Goal: Information Seeking & Learning: Learn about a topic

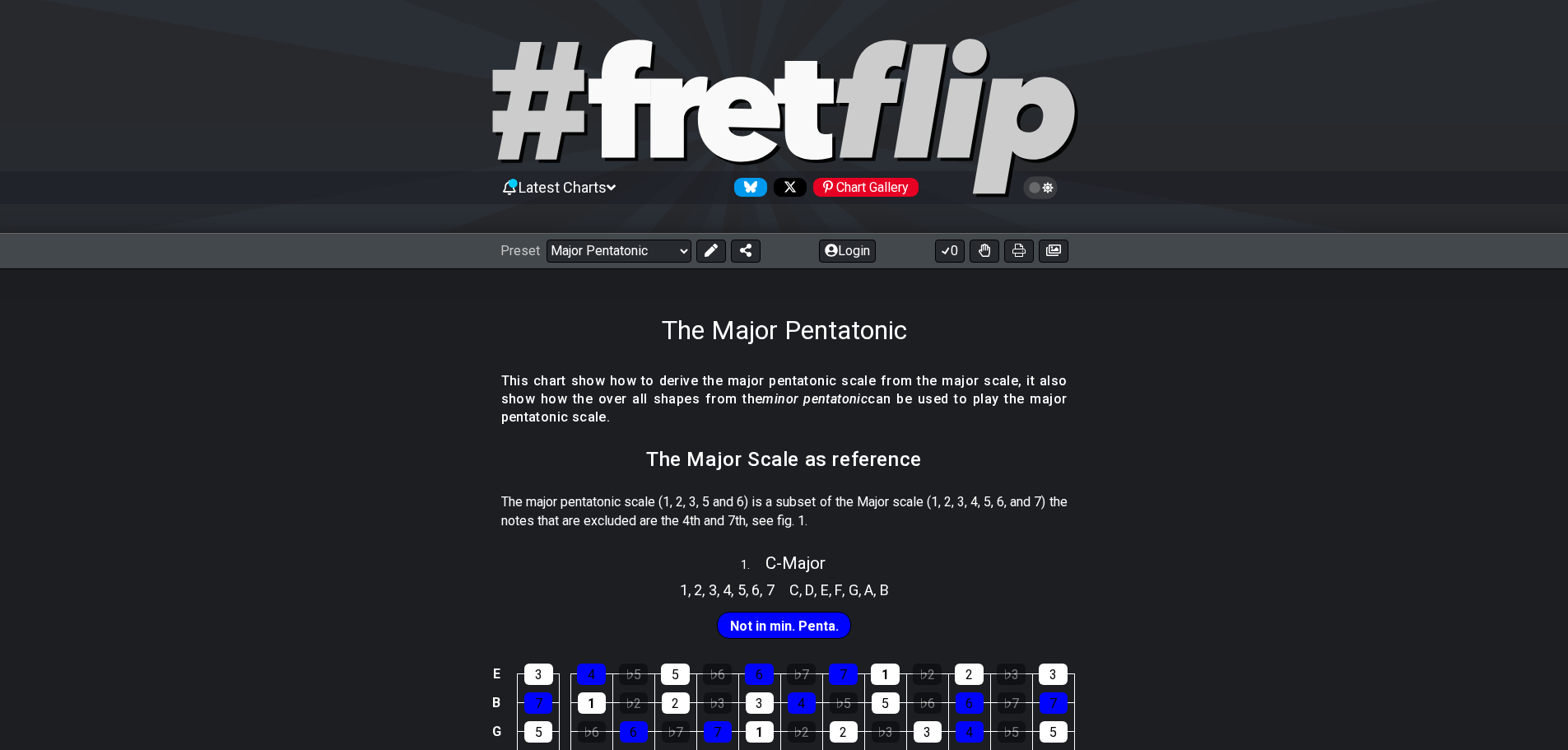
click at [292, 387] on section "This chart show how to derive the major pentatonic scale from the major scale, …" at bounding box center [784, 405] width 1568 height 78
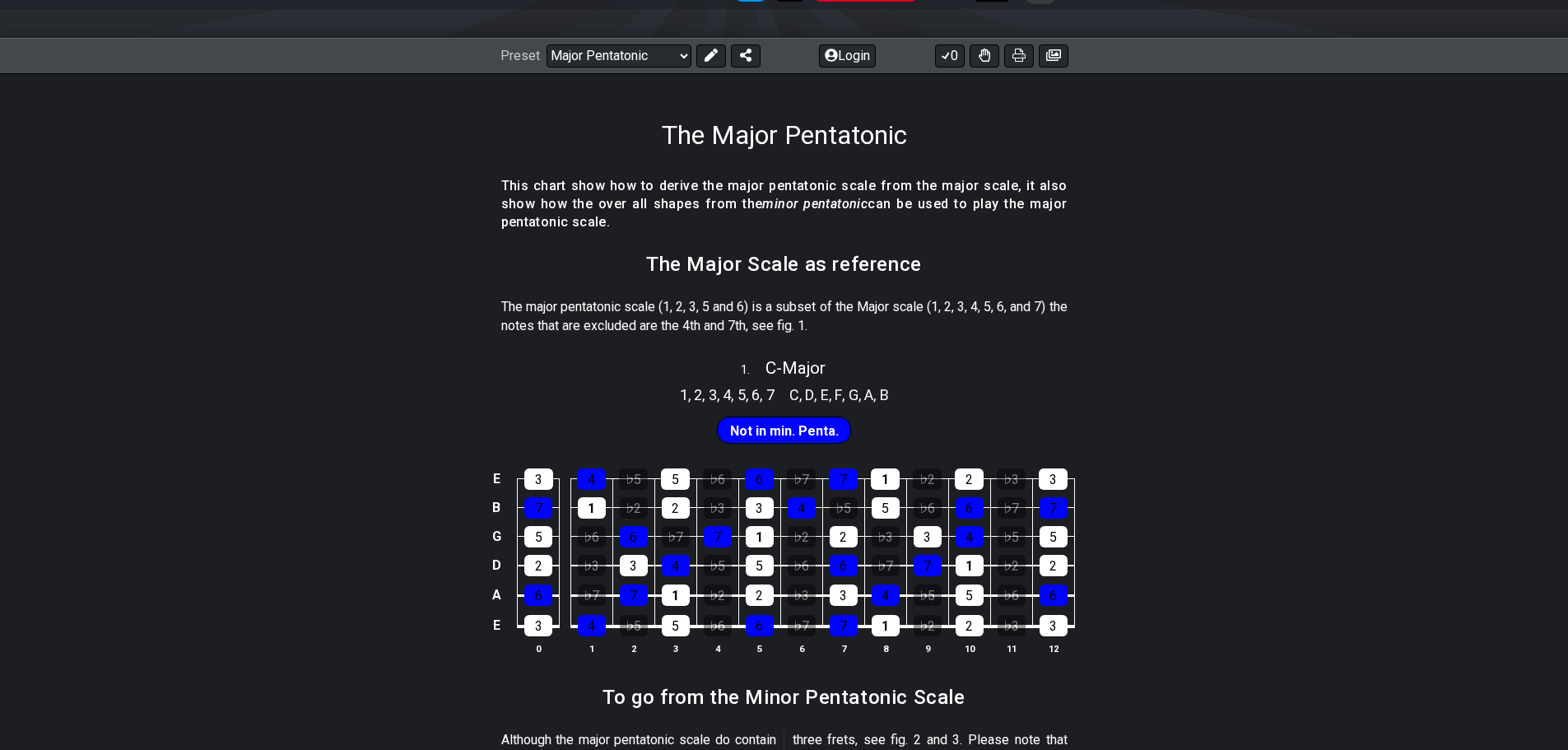
scroll to position [197, 0]
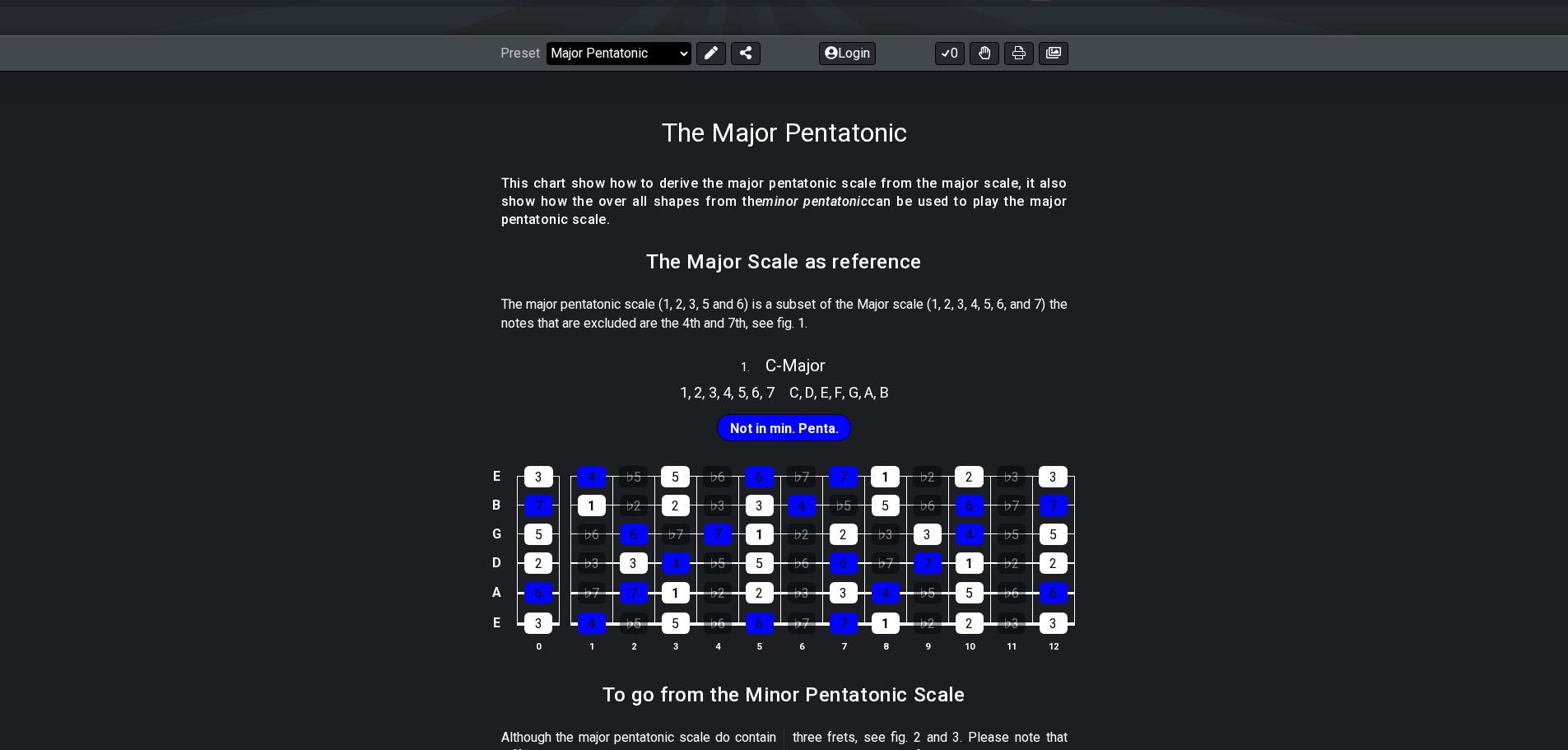
click at [680, 54] on select "Welcome to #fretflip! Initial Preset Custom Preset Minor Pentatonic Major Penta…" at bounding box center [619, 54] width 145 height 24
click at [680, 52] on select "Welcome to #fretflip! Initial Preset Custom Preset Minor Pentatonic Major Penta…" at bounding box center [619, 54] width 145 height 24
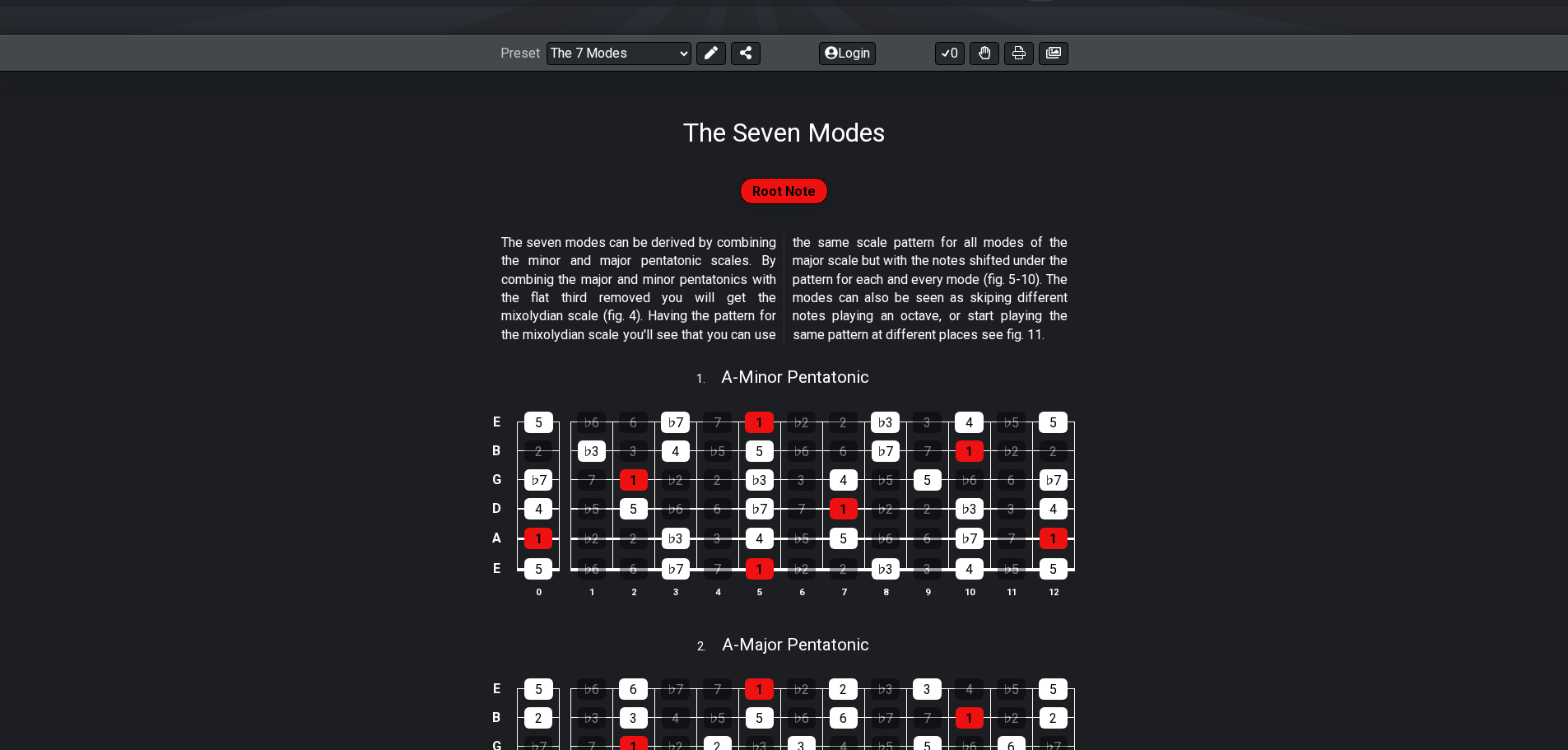
select select "/guitar-scales"
select select "C"
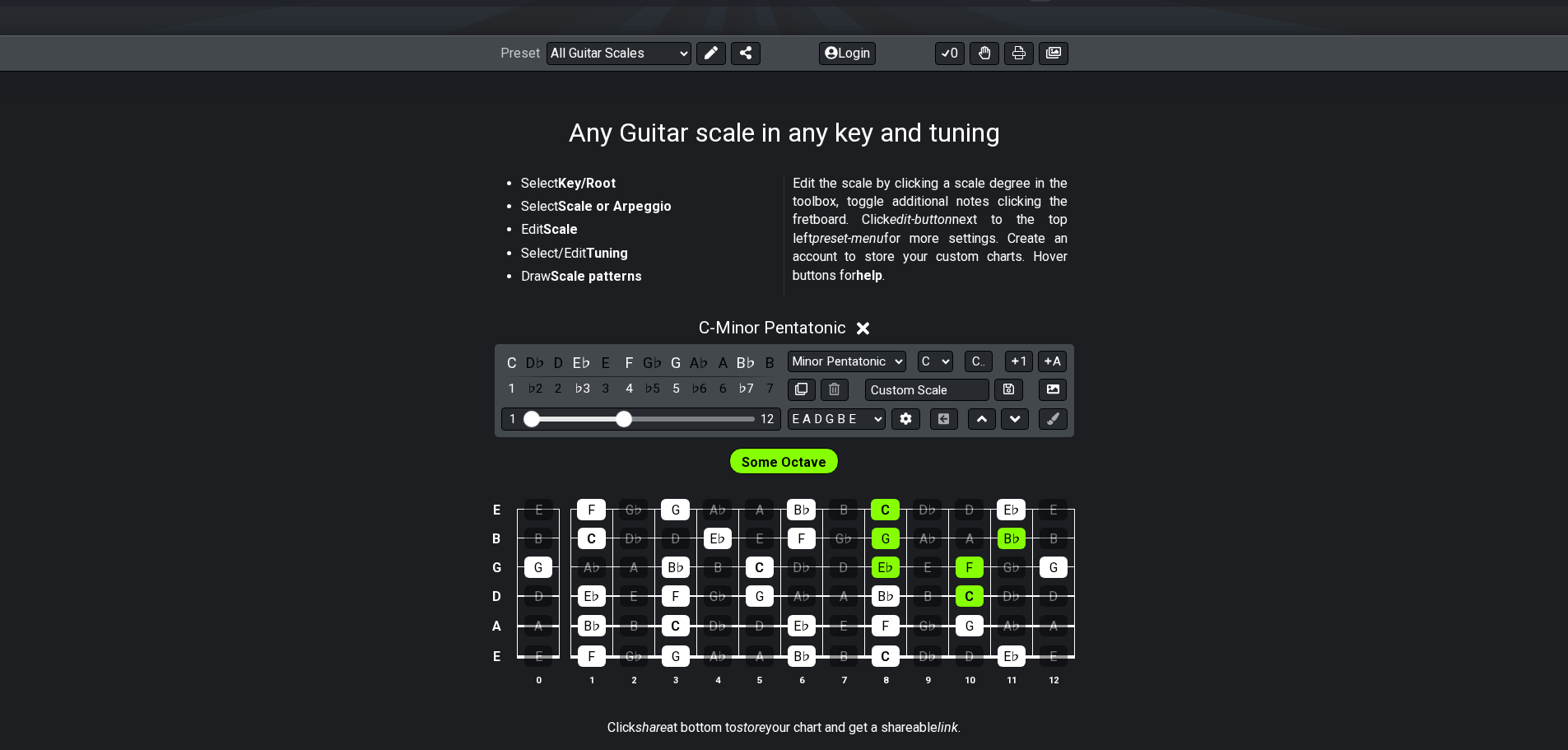
select select "/3nps-caged-shapes"
select select "A"
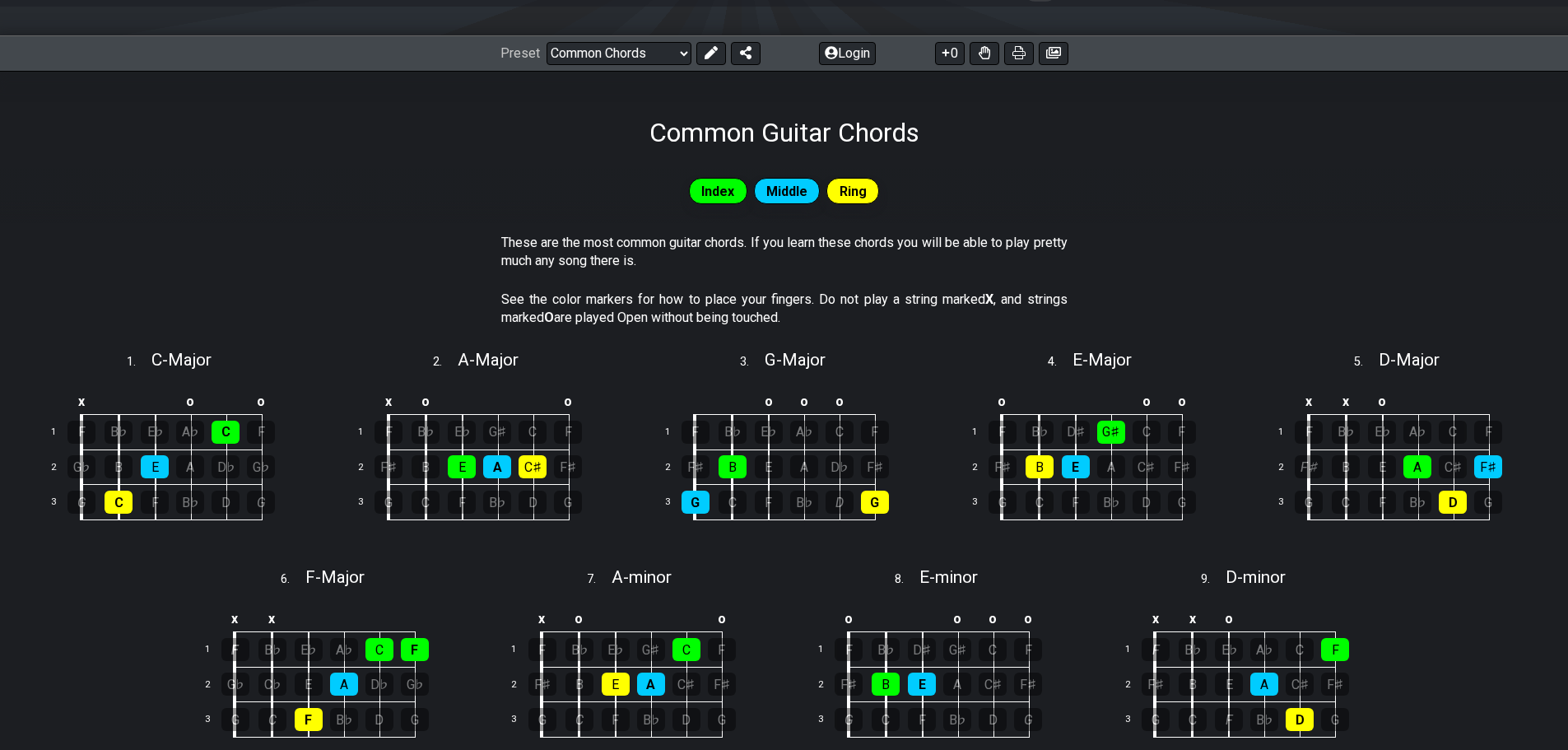
select select "/3nps-caged-shapes"
select select "A"
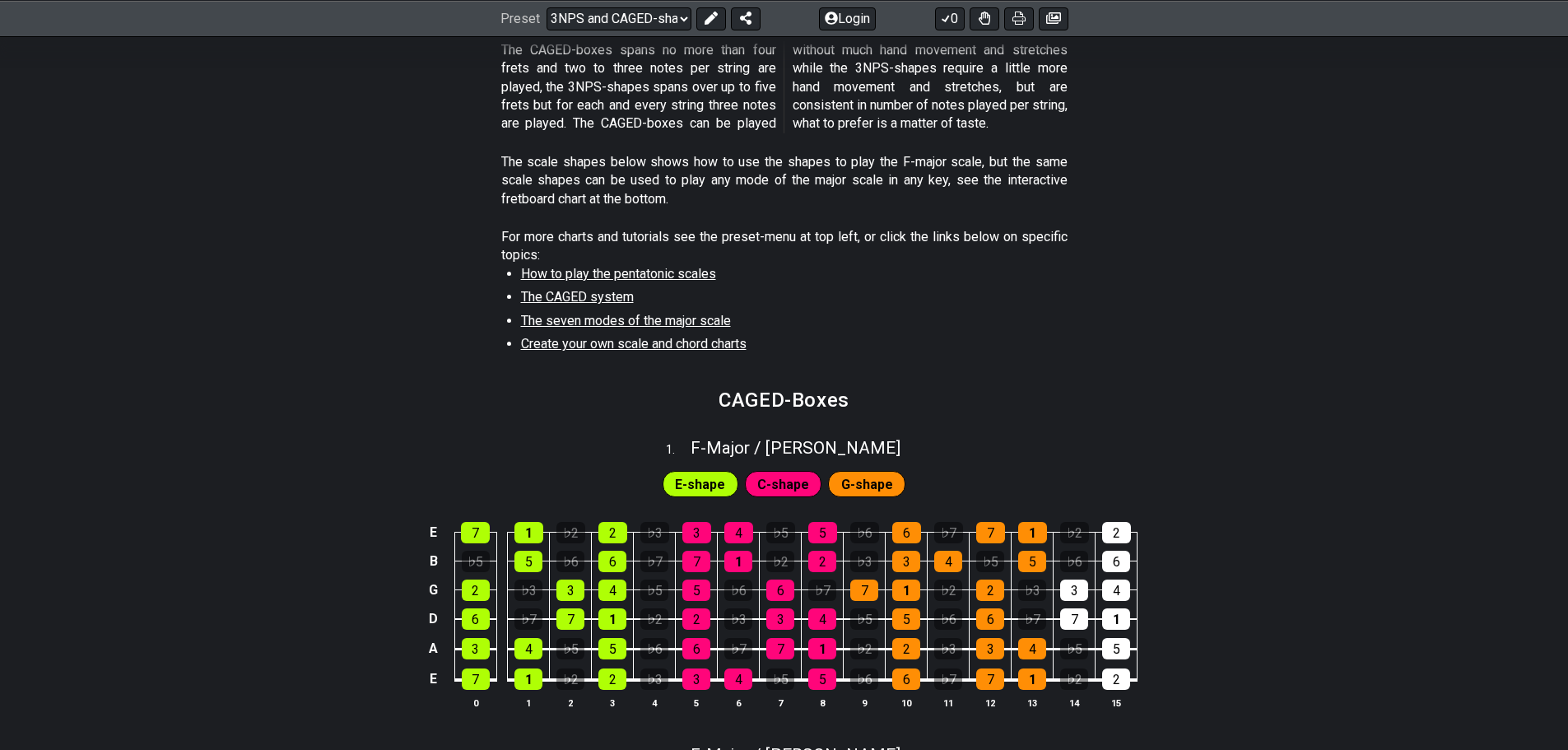
scroll to position [421, 0]
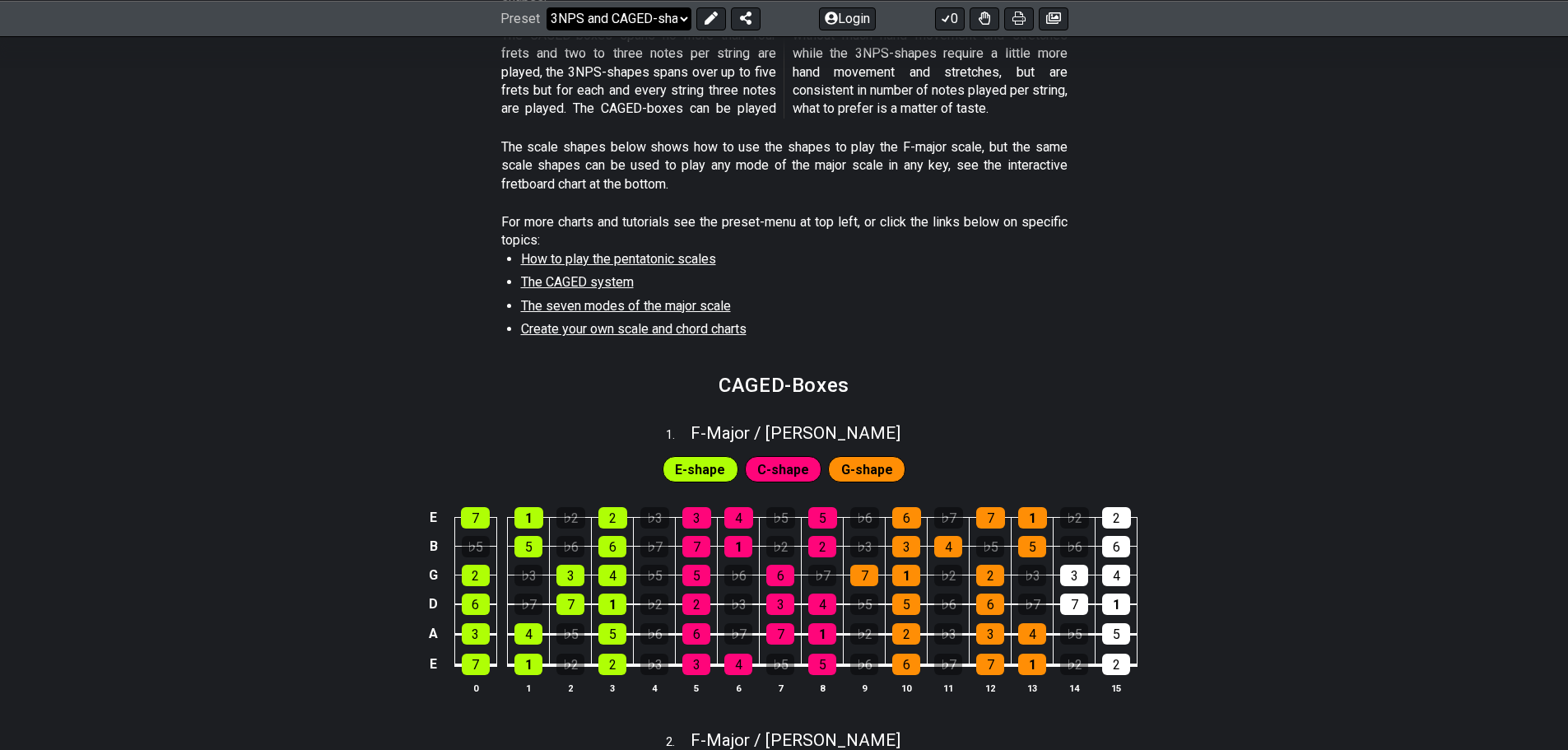
click at [682, 14] on select "Welcome to #fretflip! Initial Preset Custom Preset Minor Pentatonic Major Penta…" at bounding box center [619, 19] width 145 height 24
click at [546, 7] on select "Welcome to #fretflip! Initial Preset Custom Preset Minor Pentatonic Major Penta…" at bounding box center [619, 19] width 145 height 24
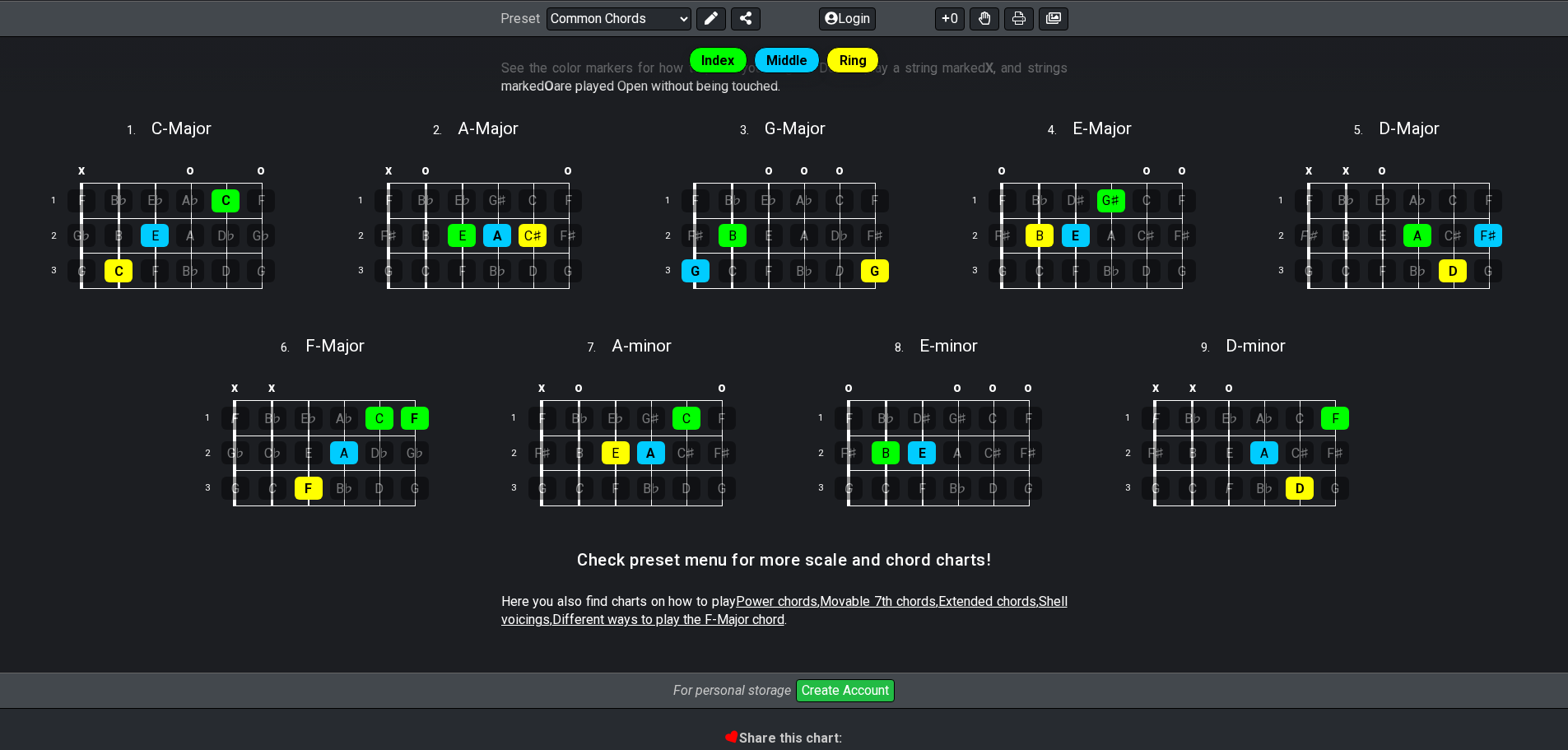
scroll to position [430, 0]
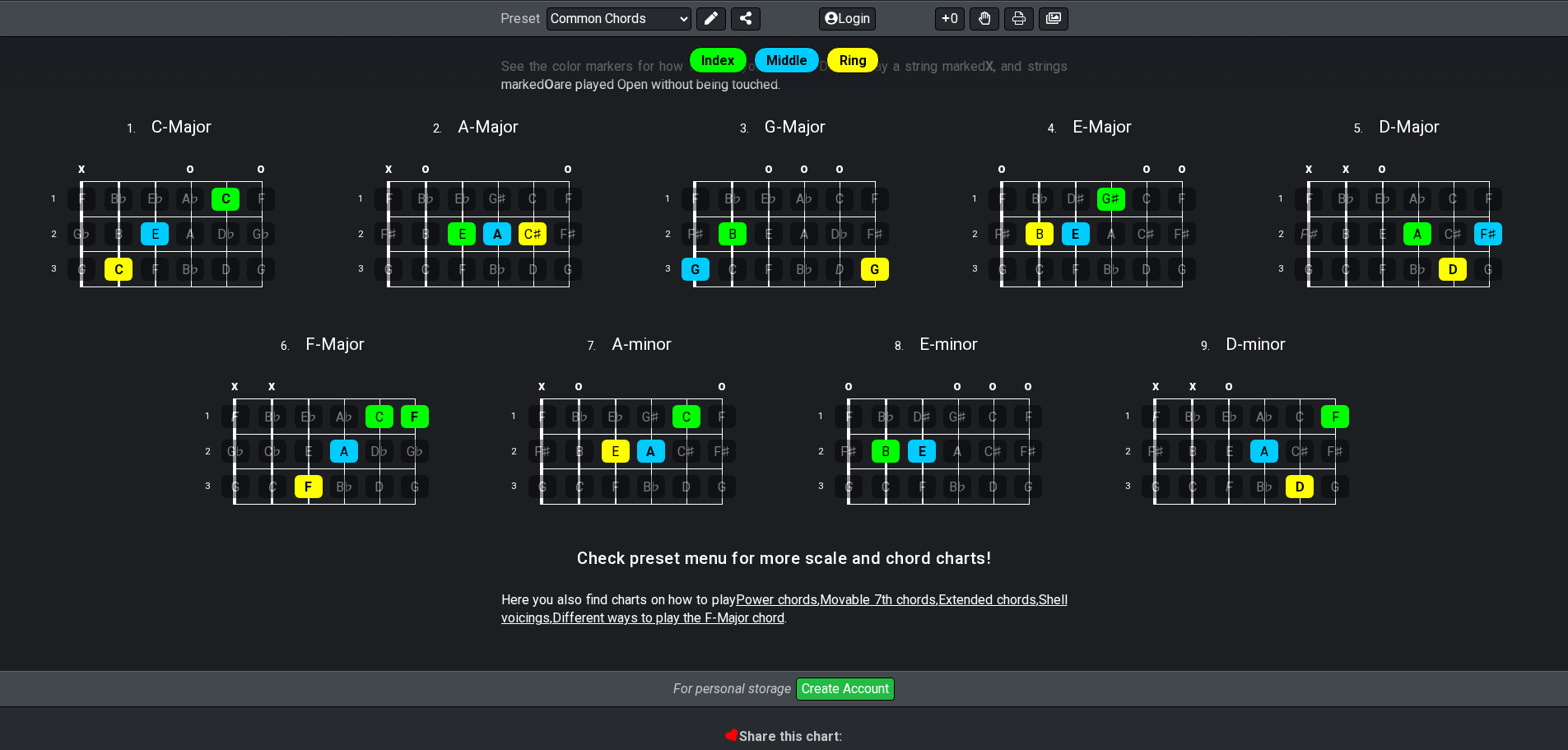
select select "/power-chords"
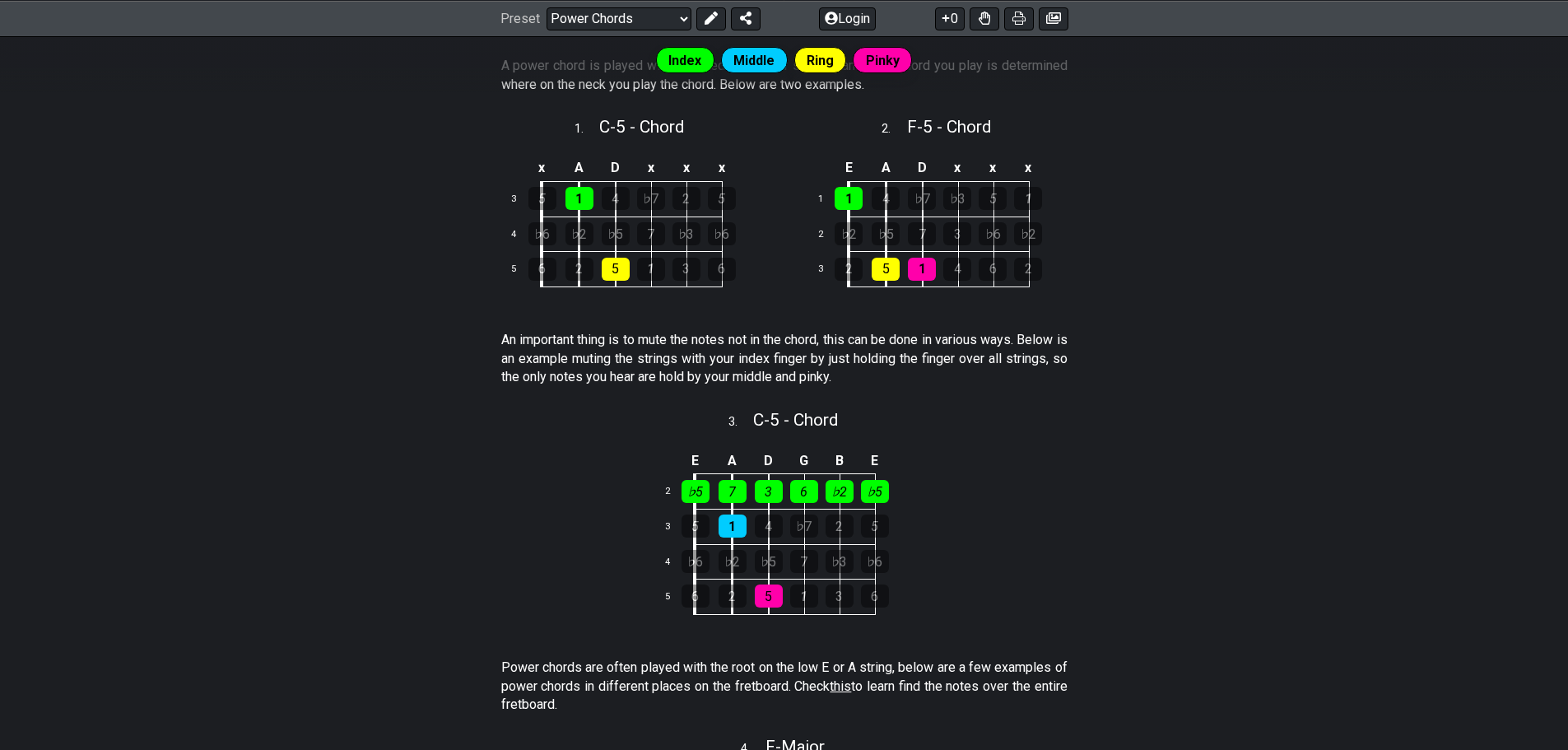
scroll to position [307, 0]
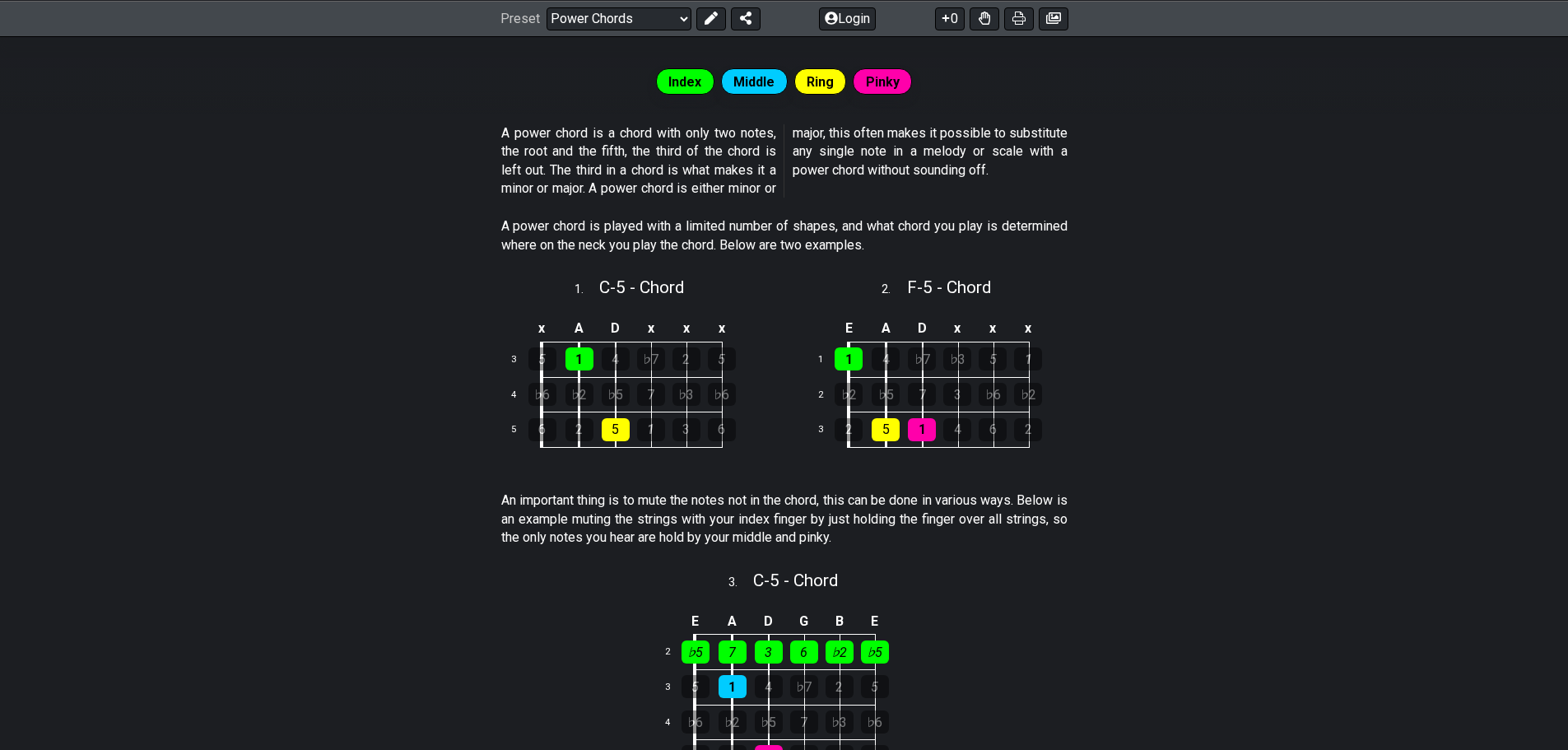
click at [692, 80] on span "Index" at bounding box center [685, 81] width 33 height 24
click at [741, 82] on span "Middle" at bounding box center [754, 81] width 41 height 24
click at [810, 85] on span "Ring" at bounding box center [821, 81] width 27 height 24
click at [879, 82] on span "Pinky" at bounding box center [883, 81] width 33 height 24
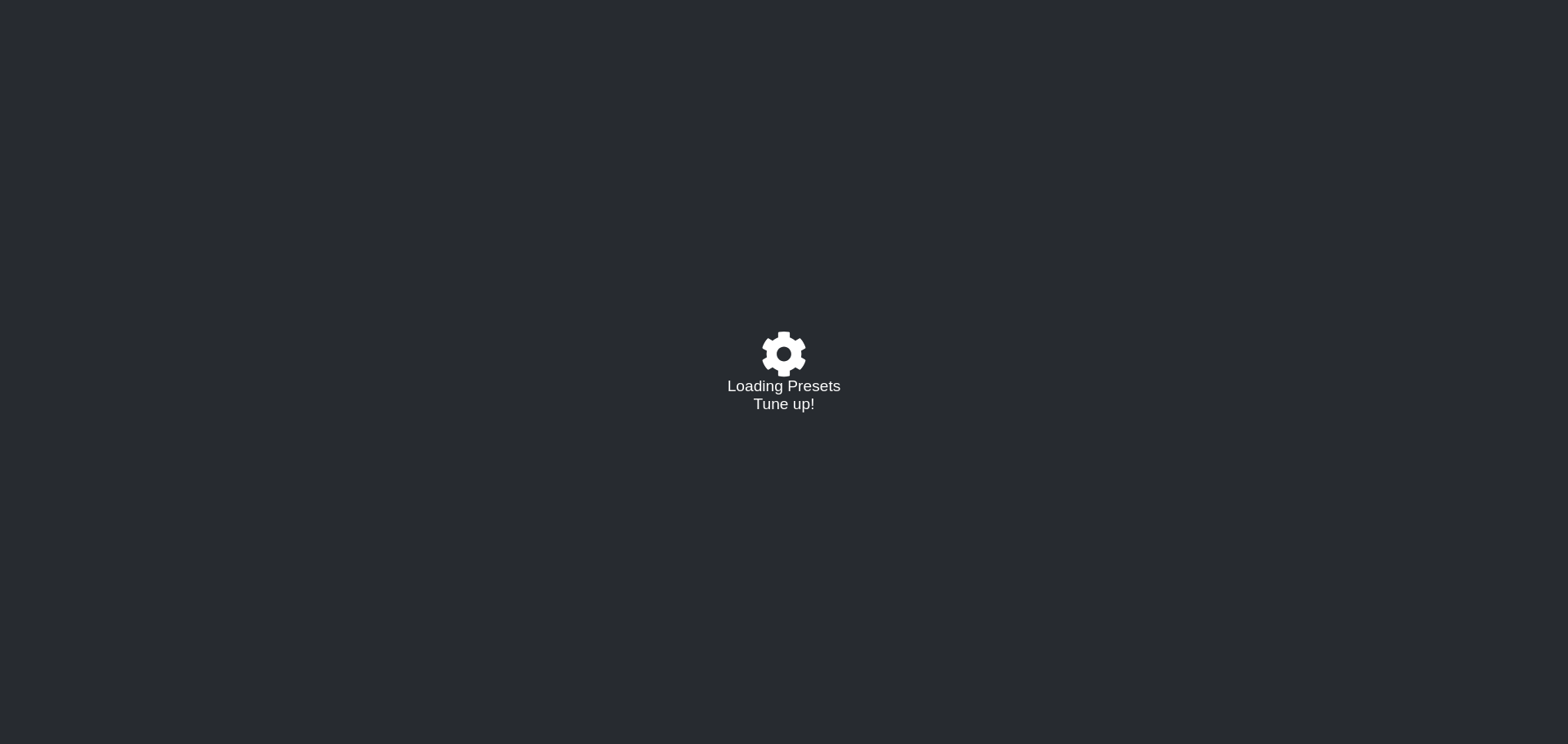
select select "/022683948211"
select select "A"
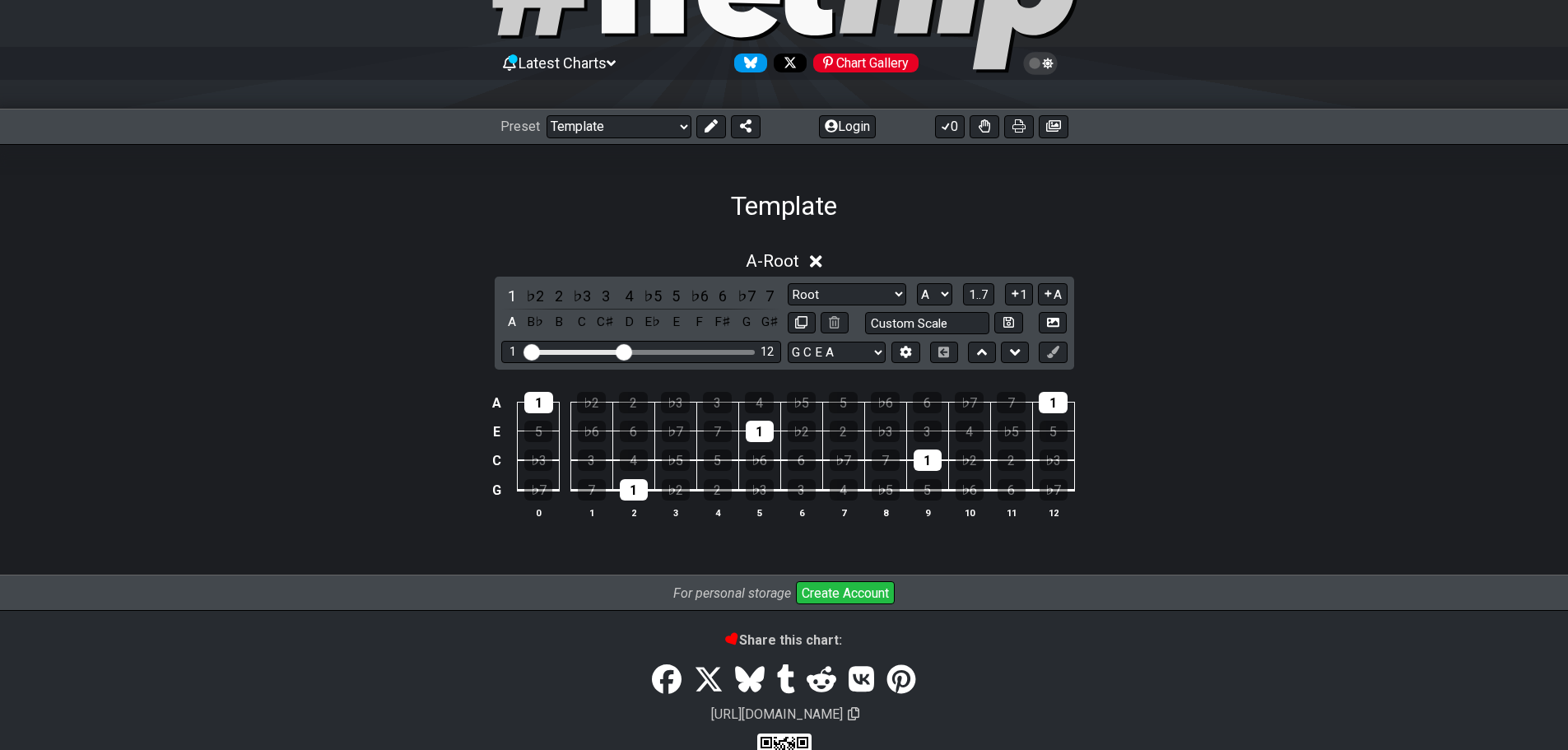
scroll to position [91, 0]
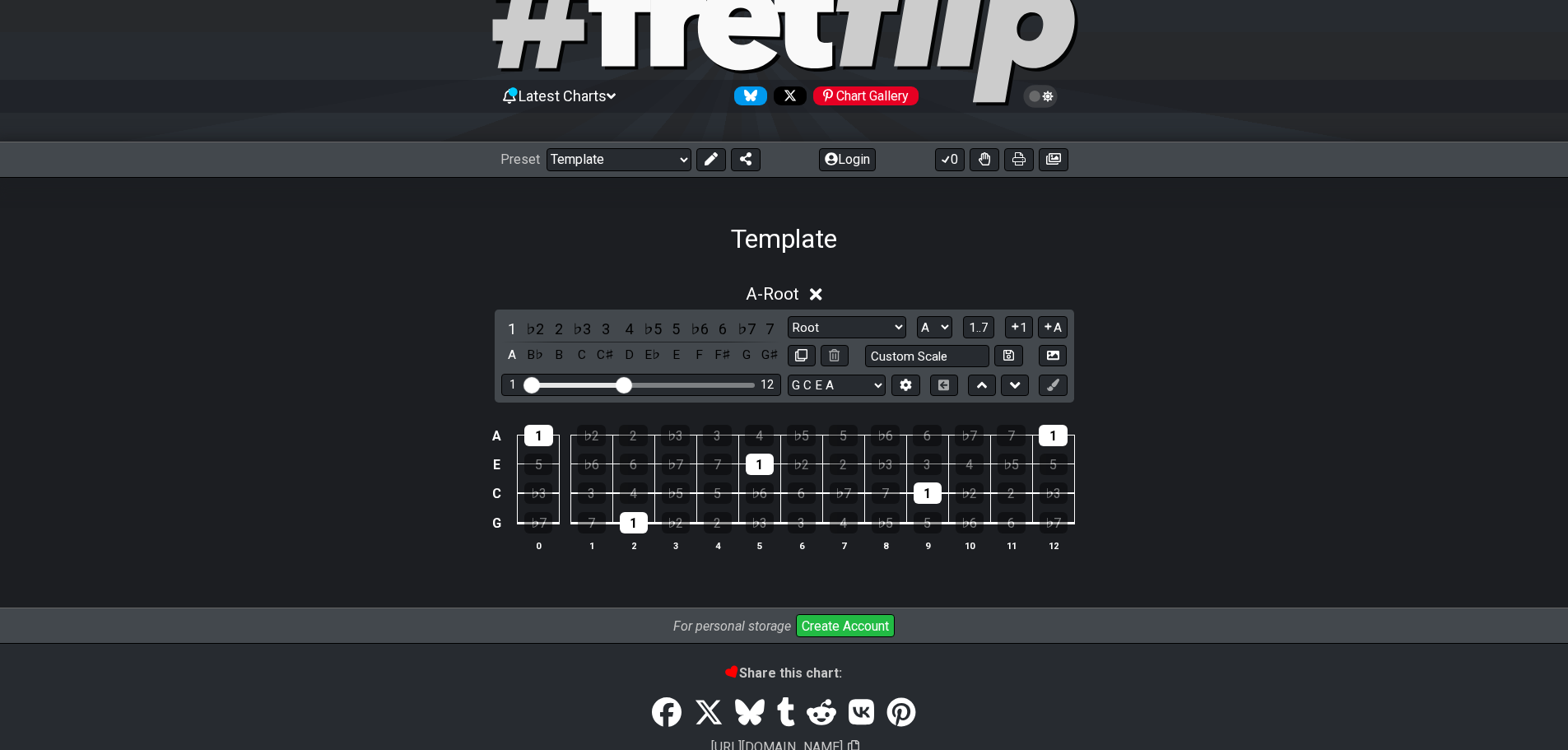
click at [616, 94] on icon at bounding box center [611, 96] width 9 height 6
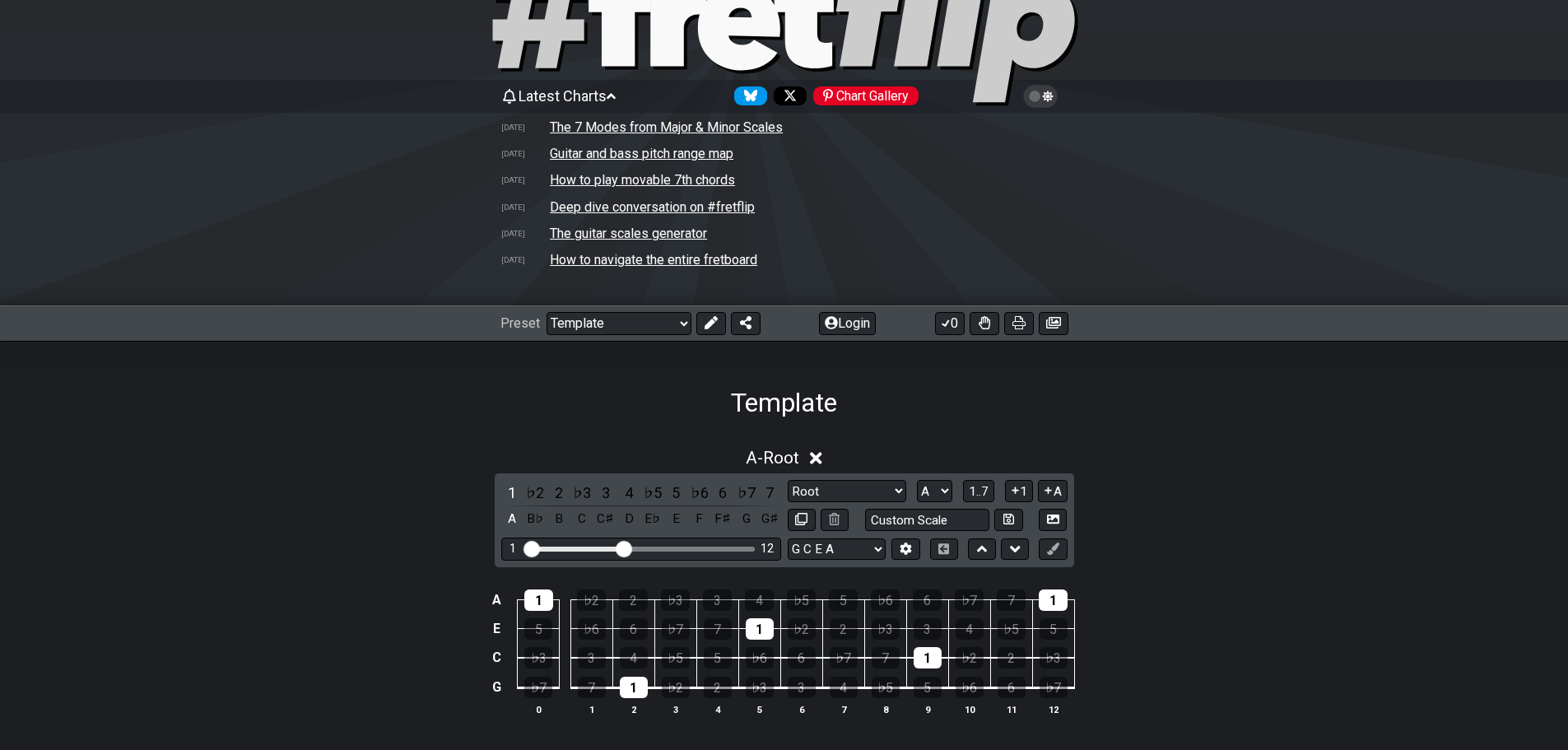
click at [616, 94] on icon at bounding box center [611, 96] width 9 height 15
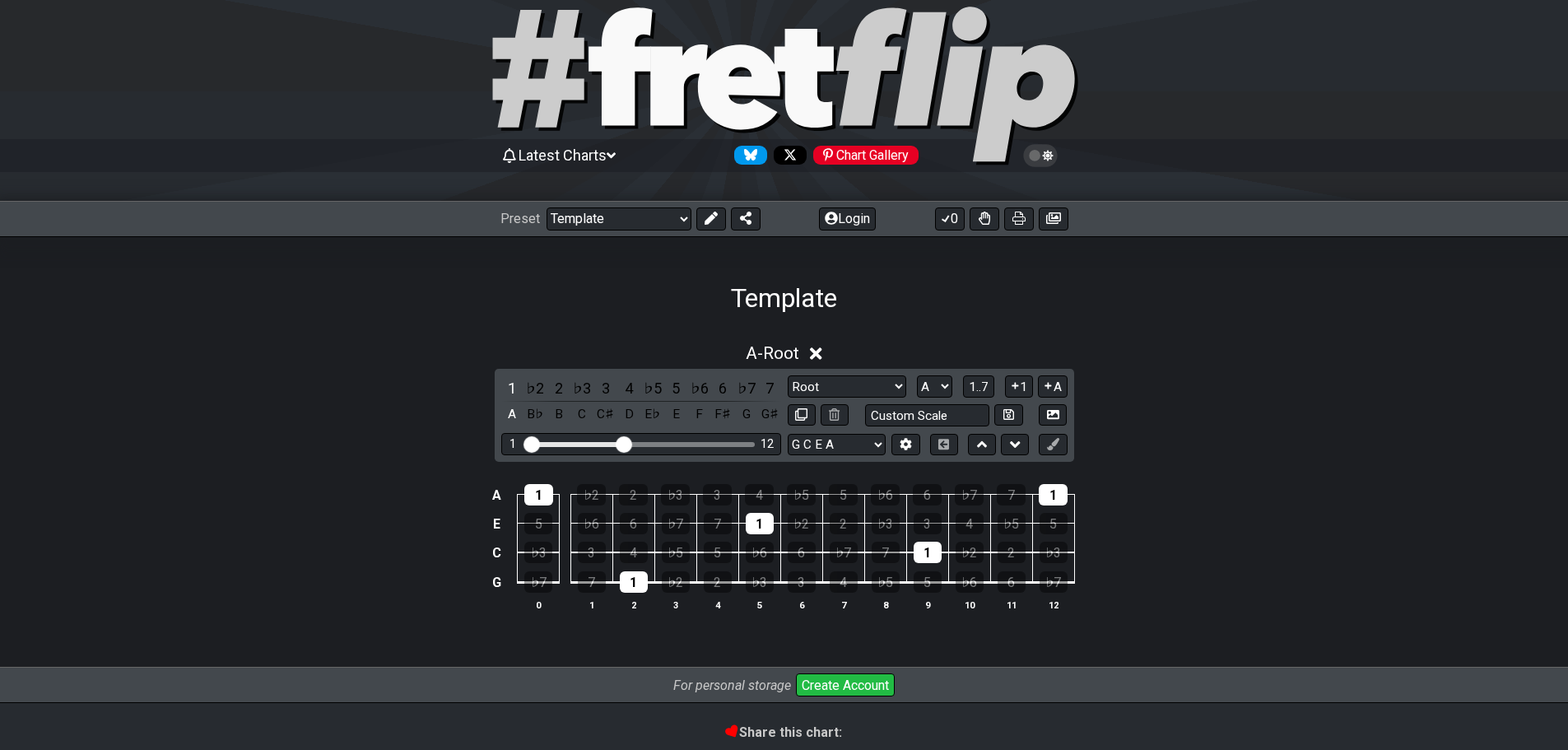
scroll to position [0, 0]
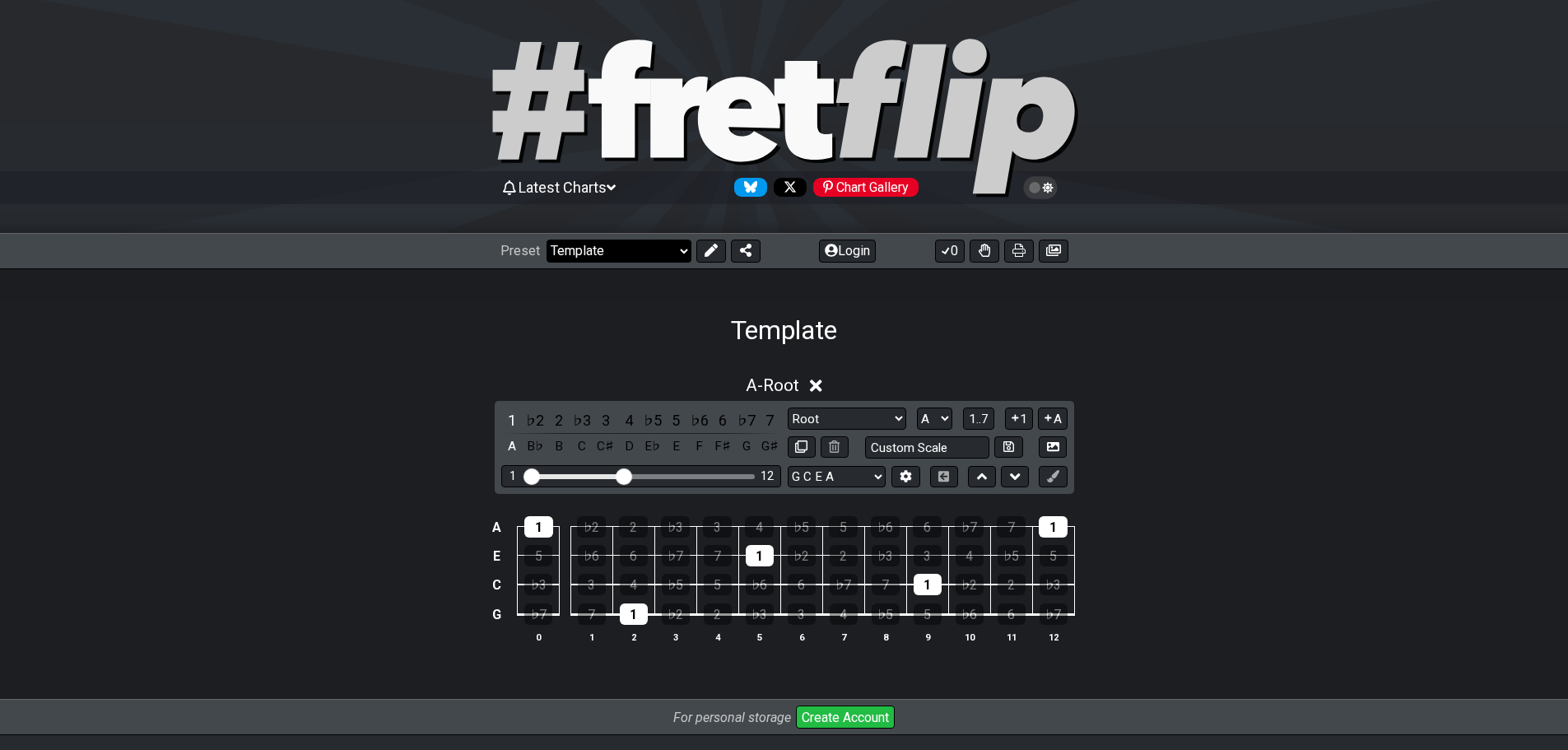
click at [676, 249] on select "Welcome to #fretflip! Template Custom Preset Minor Pentatonic Major Pentatonic …" at bounding box center [619, 251] width 145 height 24
click at [546, 239] on select "Welcome to #fretflip! Template Custom Preset Minor Pentatonic Major Pentatonic …" at bounding box center [619, 251] width 145 height 24
select select "/welcome"
select select "C"
select select "Minor Pentatonic"
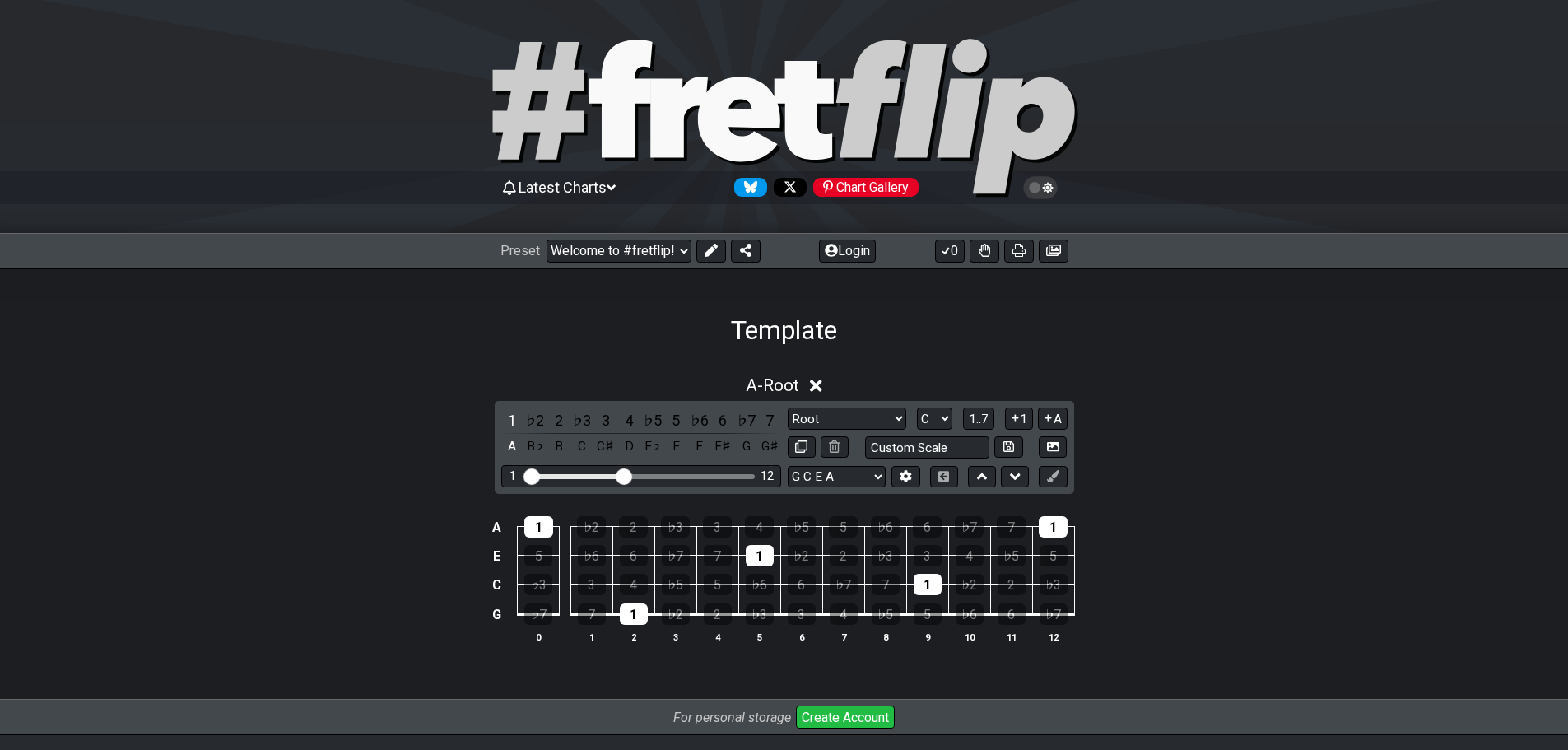
select select "E A D G B E"
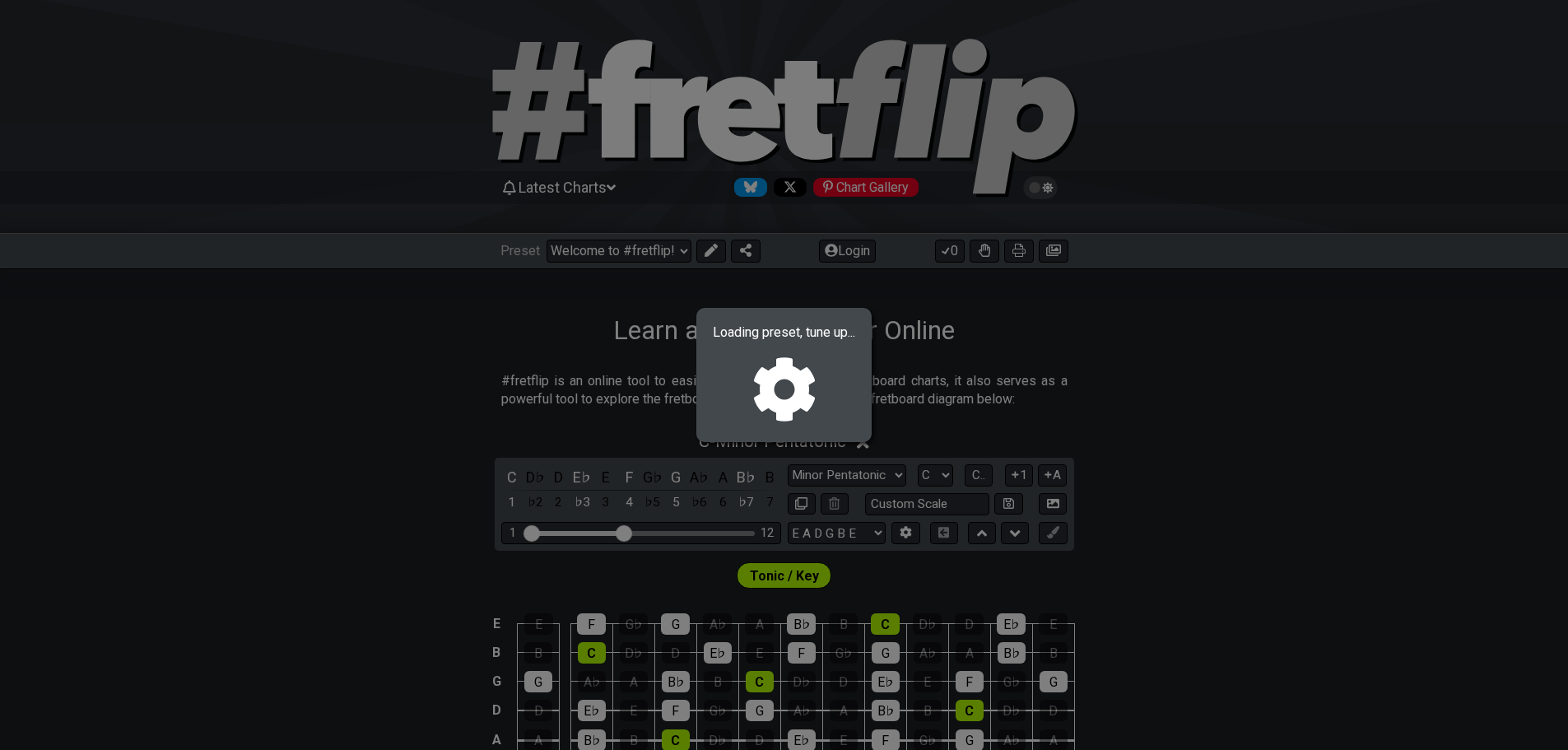
select select "/022683948211"
select select "A"
select select "Root"
select select "G C E A"
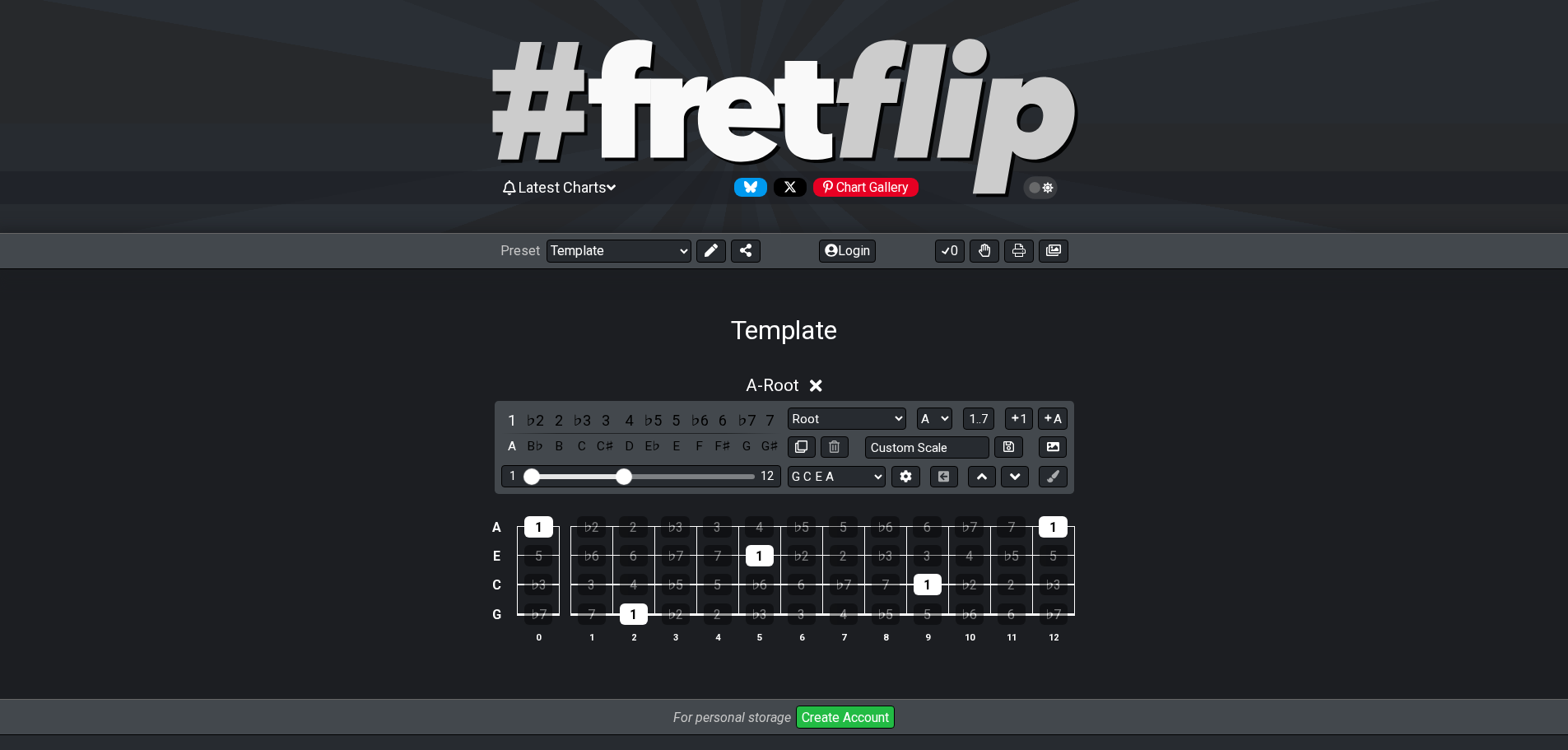
select select "/welcome"
select select "C"
select select "Minor Pentatonic"
select select "E A D G B E"
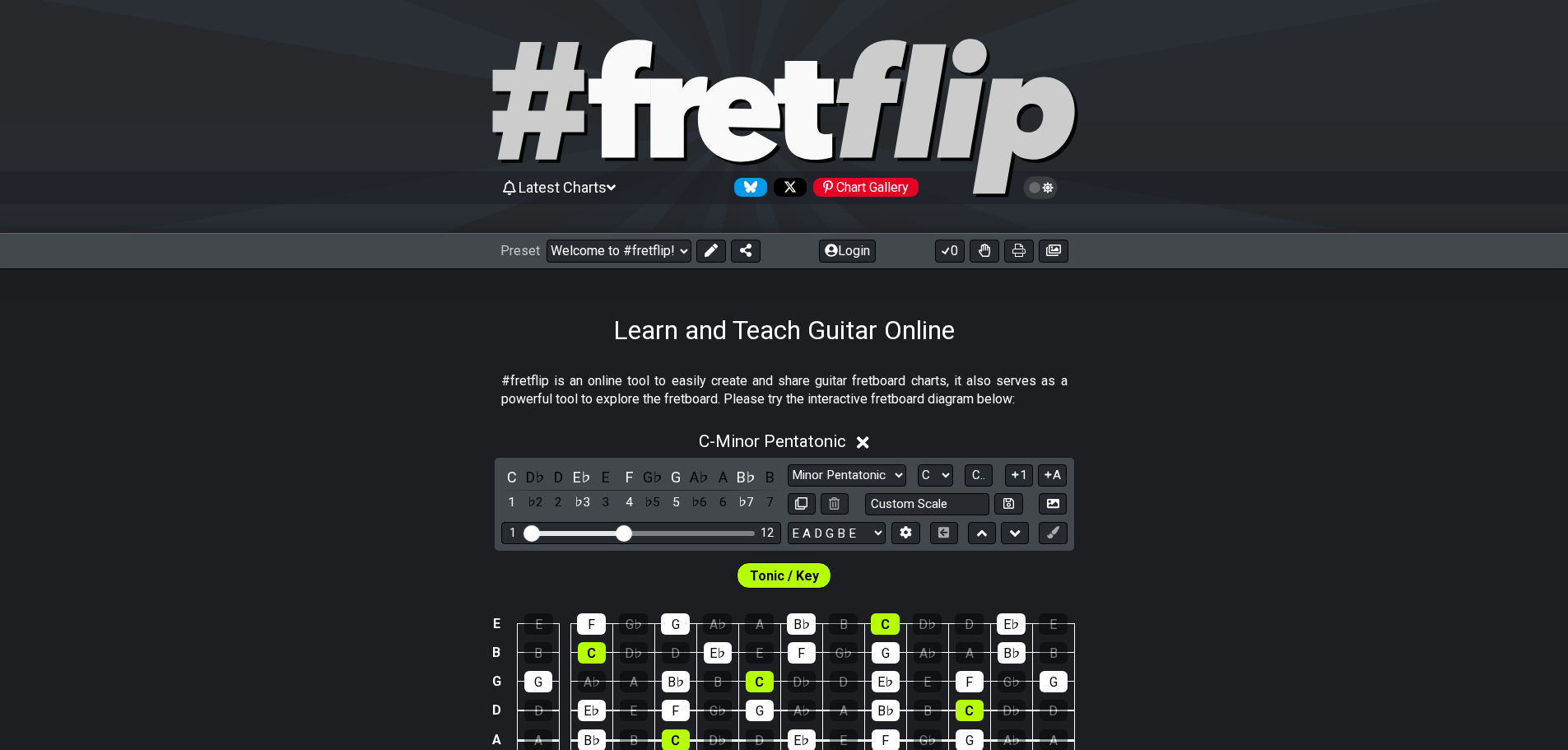
click at [1440, 428] on div "C - Minor Pentatonic" at bounding box center [784, 436] width 1568 height 30
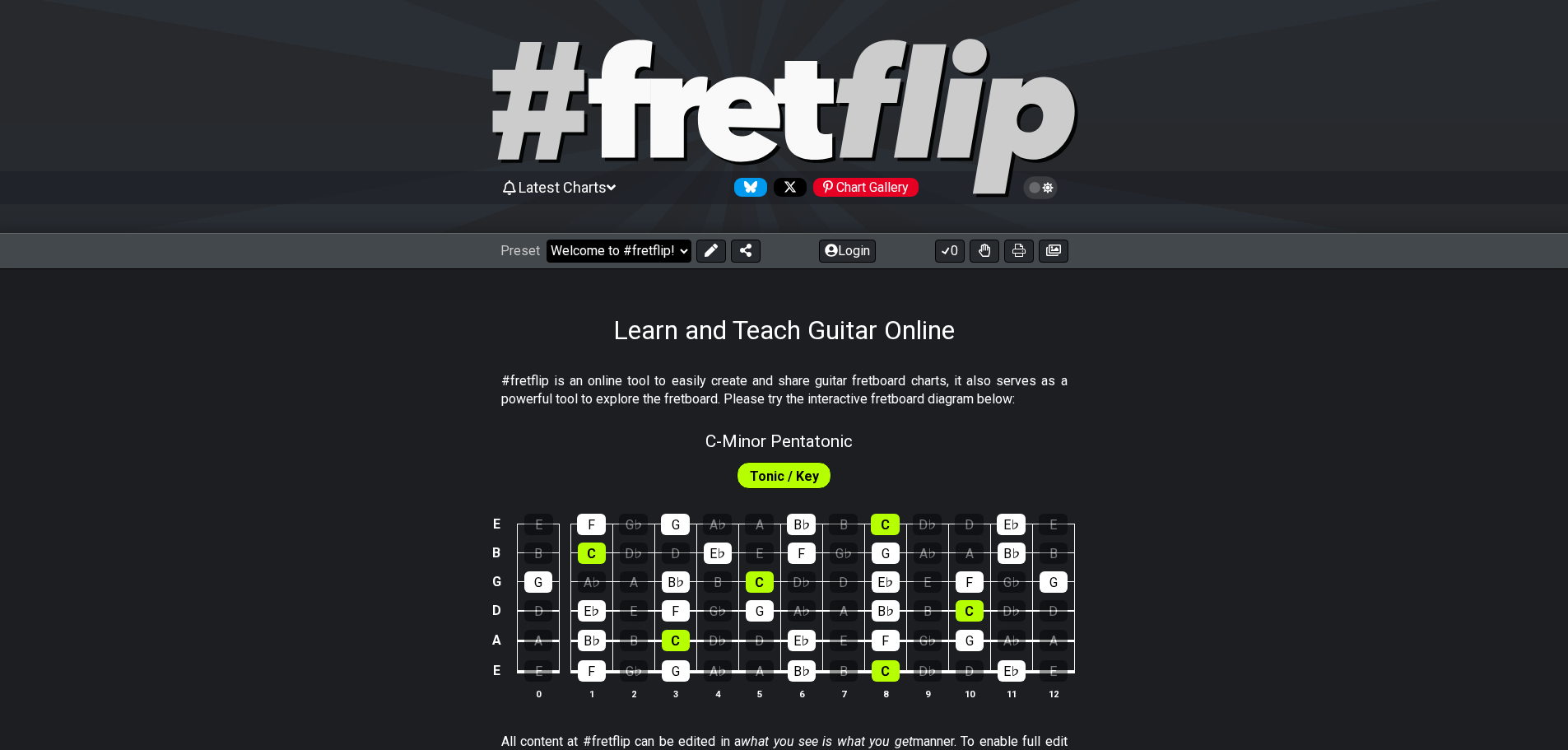
click at [683, 254] on select "Welcome to #fretflip! Template Custom Preset Minor Pentatonic Major Pentatonic …" at bounding box center [619, 251] width 145 height 24
click at [546, 239] on select "Welcome to #fretflip! Template Custom Preset Minor Pentatonic Major Pentatonic …" at bounding box center [619, 251] width 145 height 24
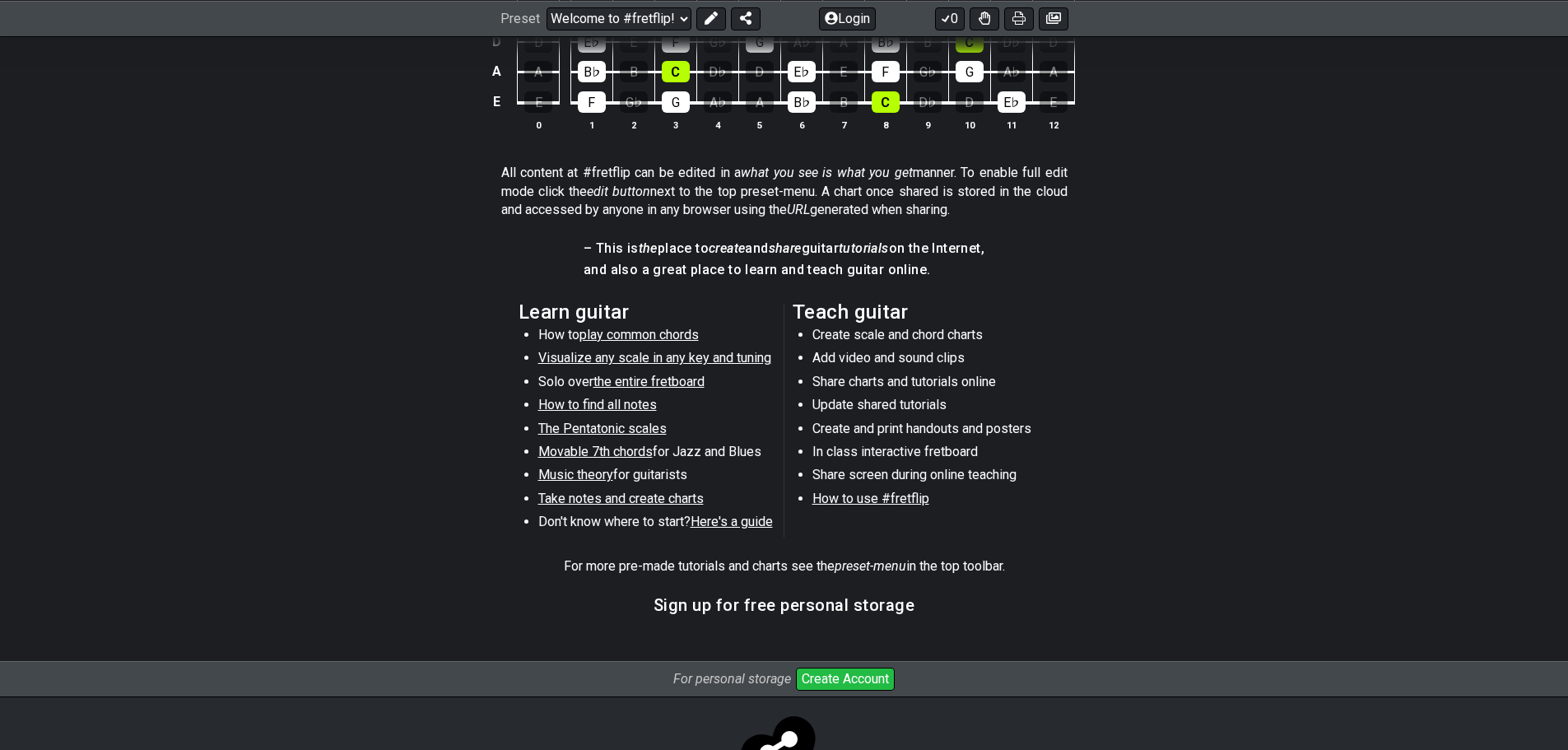
scroll to position [572, 0]
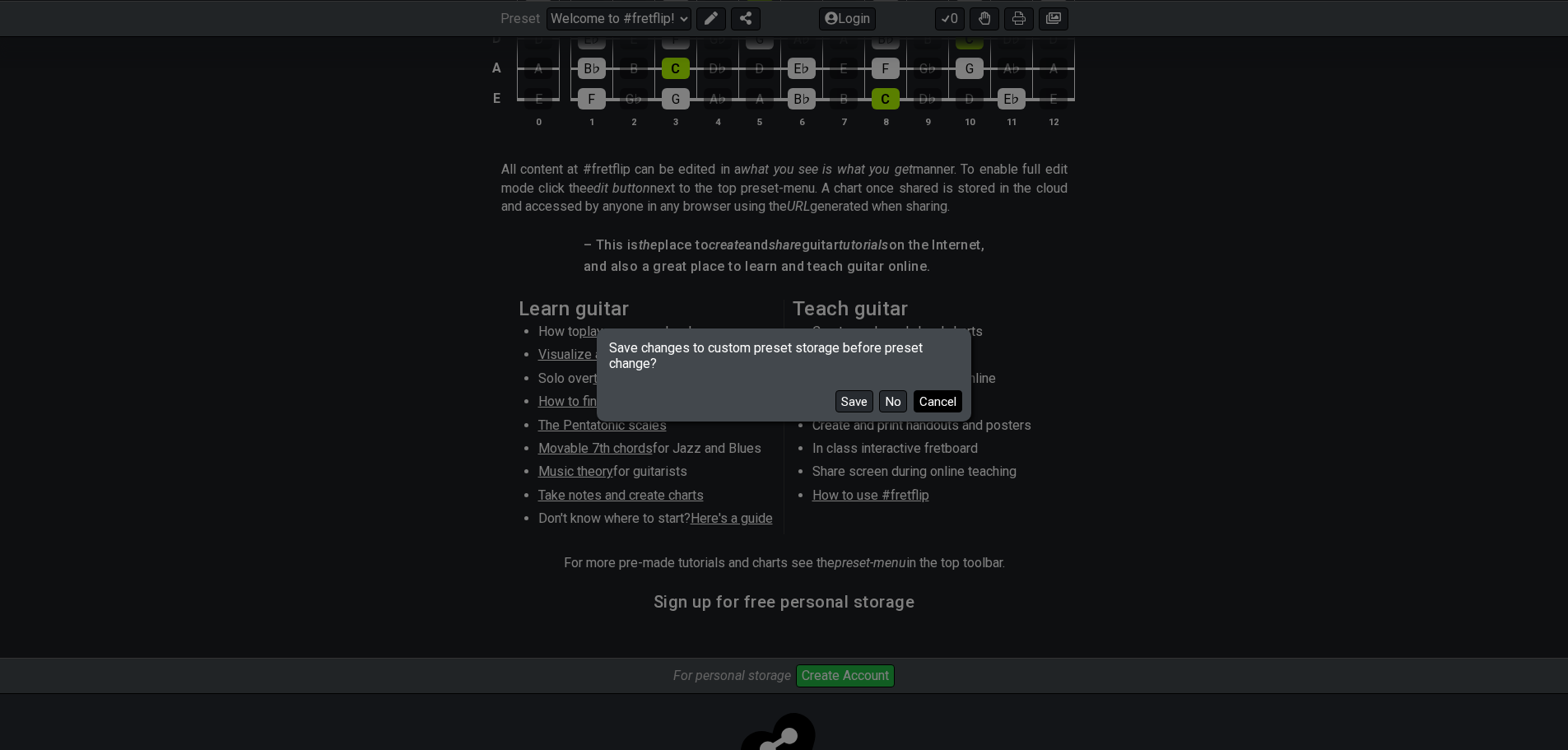
click at [932, 408] on button "Cancel" at bounding box center [938, 401] width 49 height 23
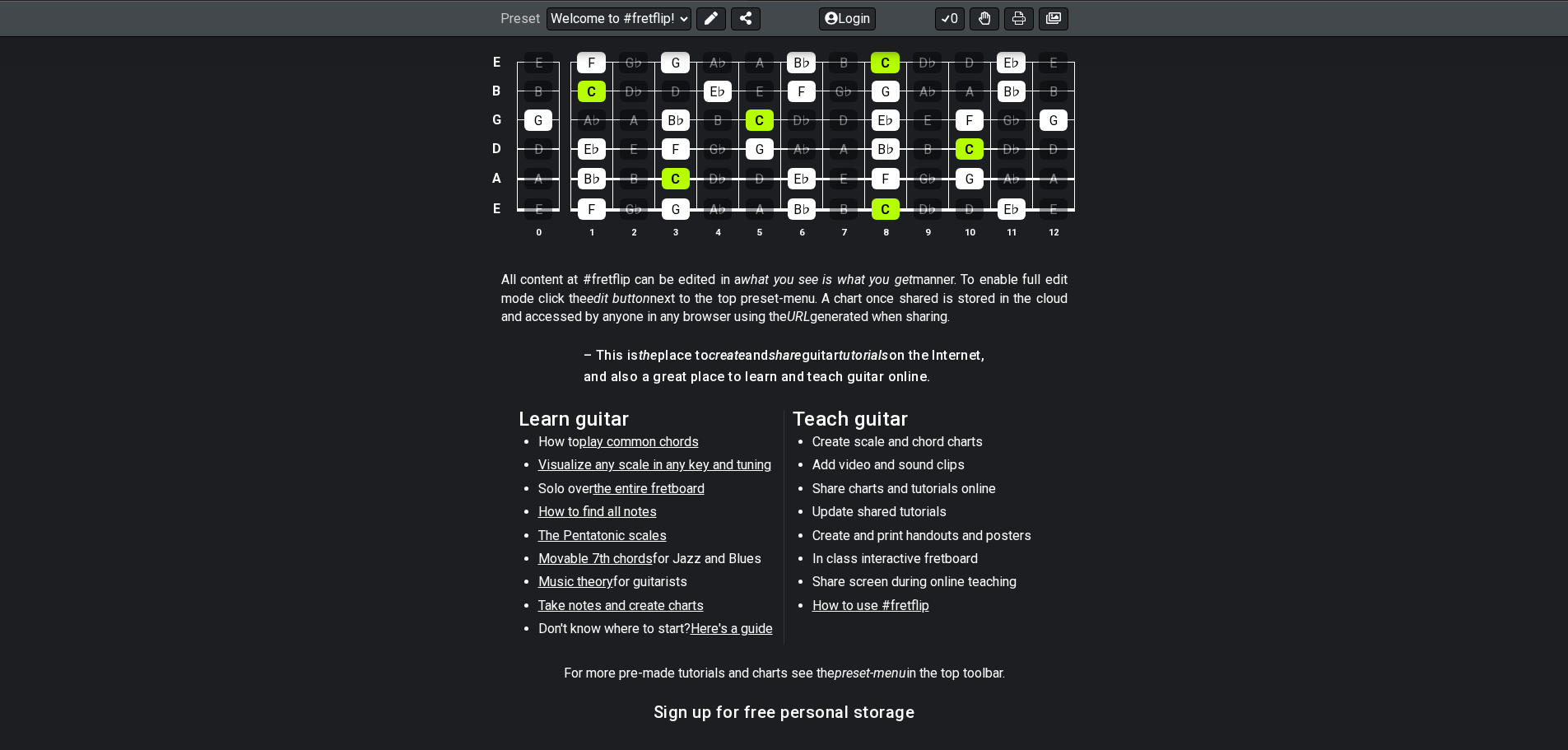
scroll to position [460, 0]
click at [725, 627] on span "Here's a guide" at bounding box center [732, 630] width 82 height 16
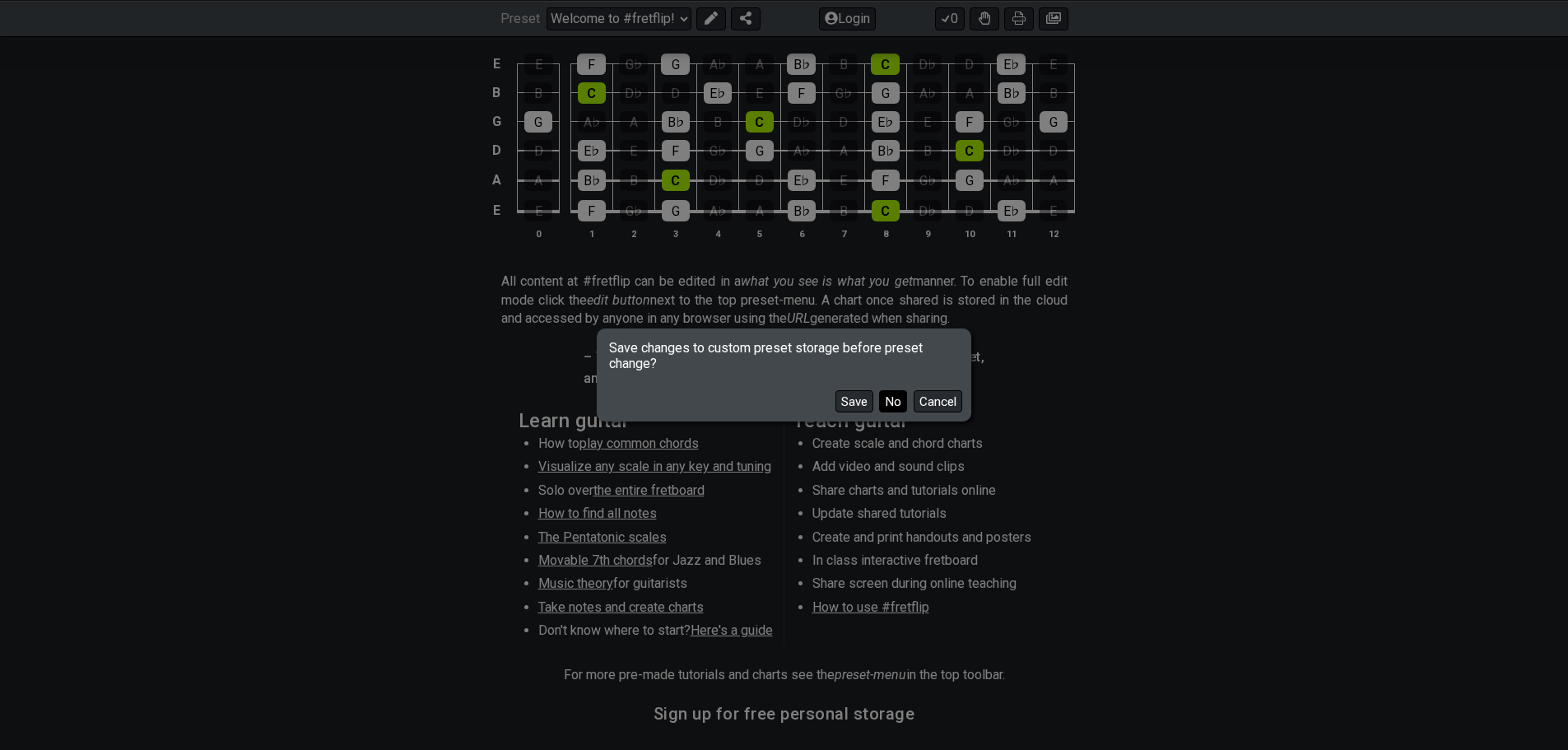
click at [885, 406] on button "No" at bounding box center [893, 401] width 28 height 23
select select "/beginner-guitar"
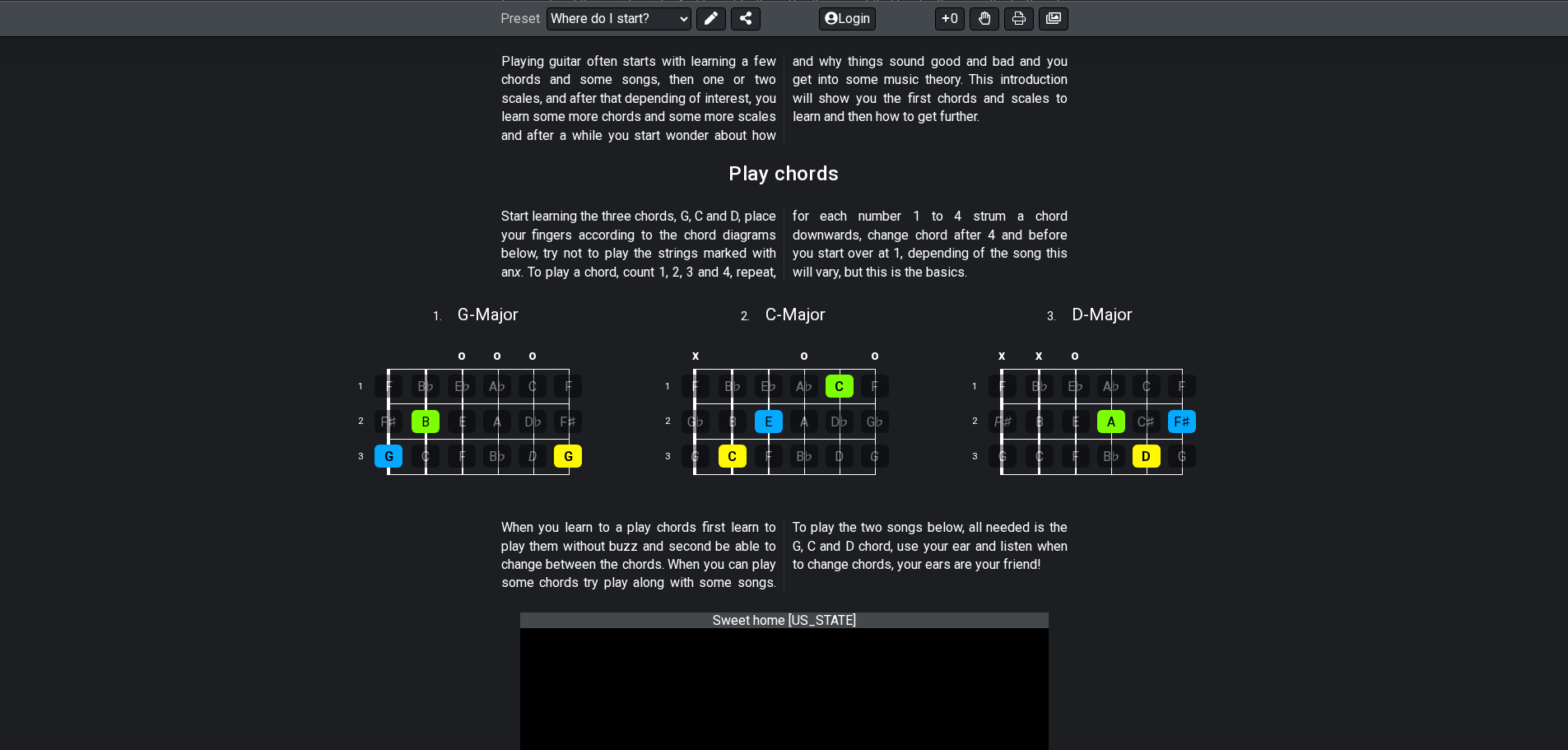
scroll to position [494, 0]
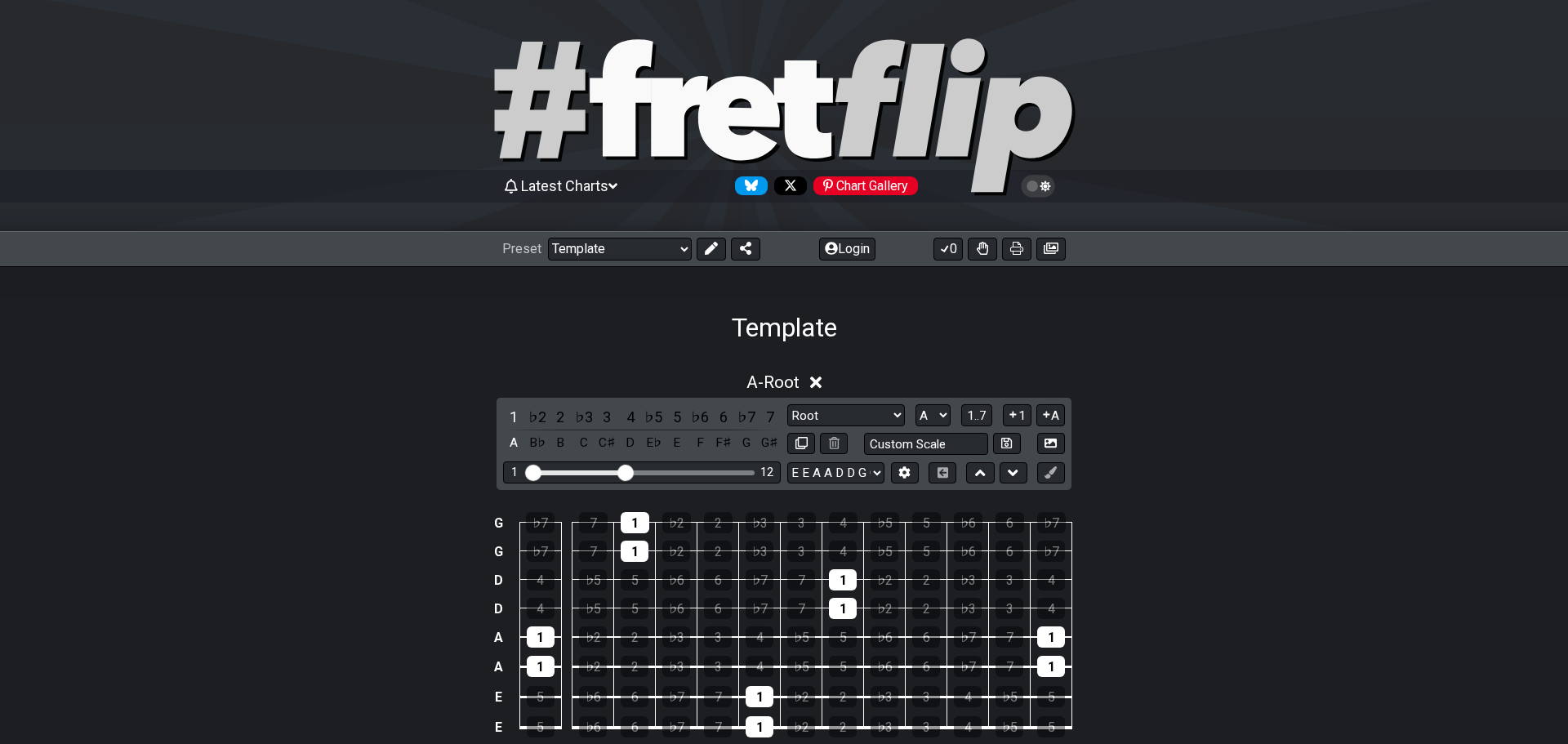
select select "/023114558438"
select select "A"
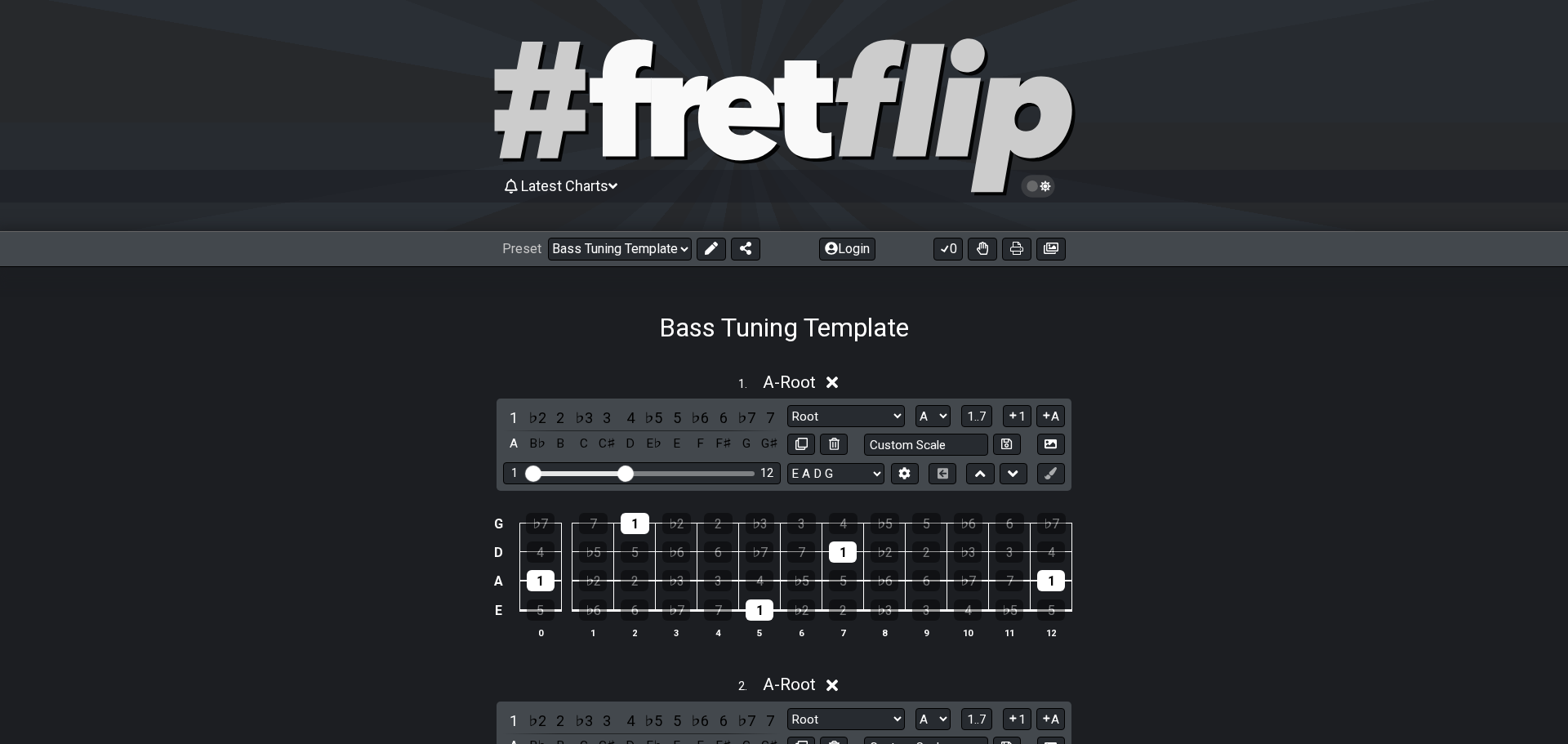
select select "/022226752900"
select select "A"
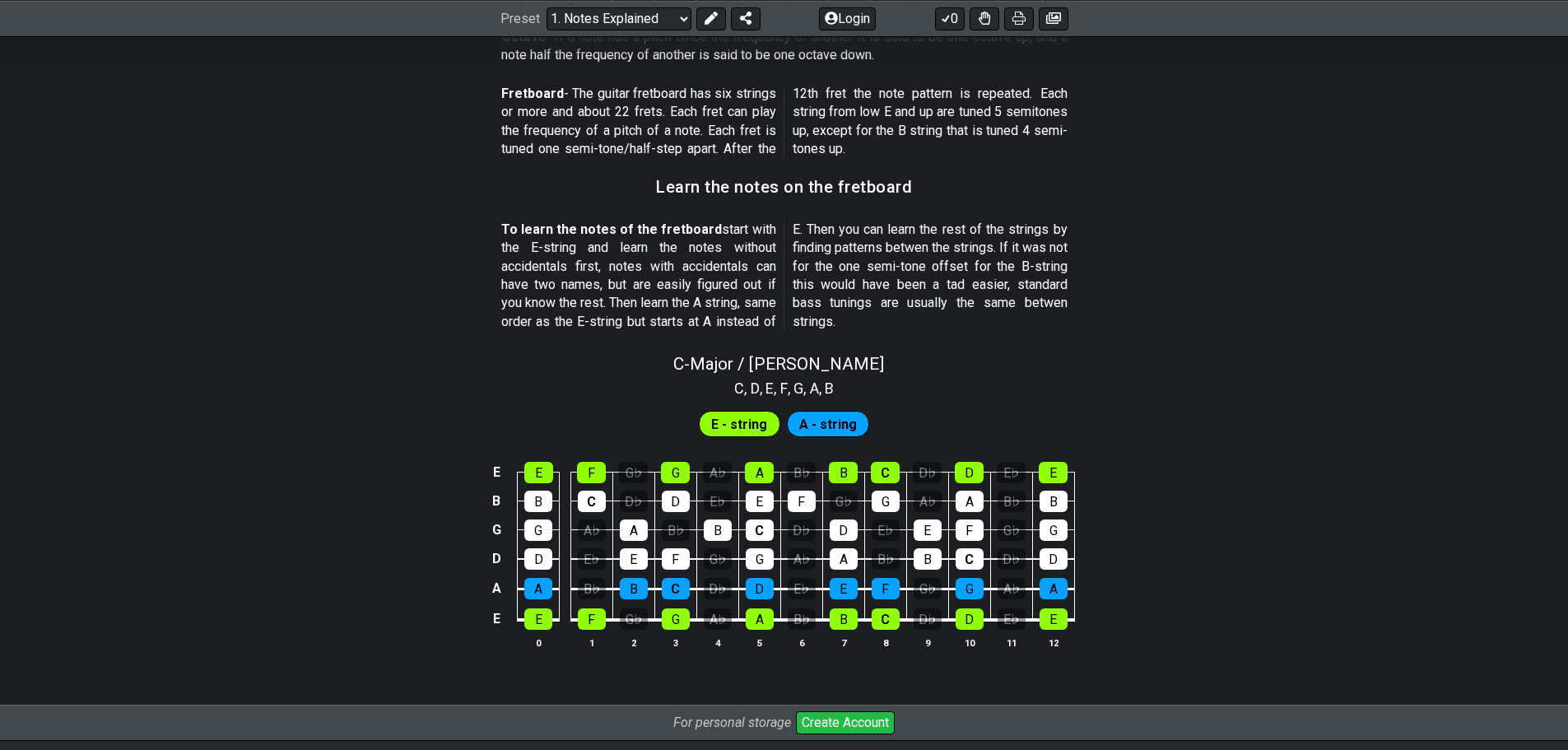
scroll to position [1344, 0]
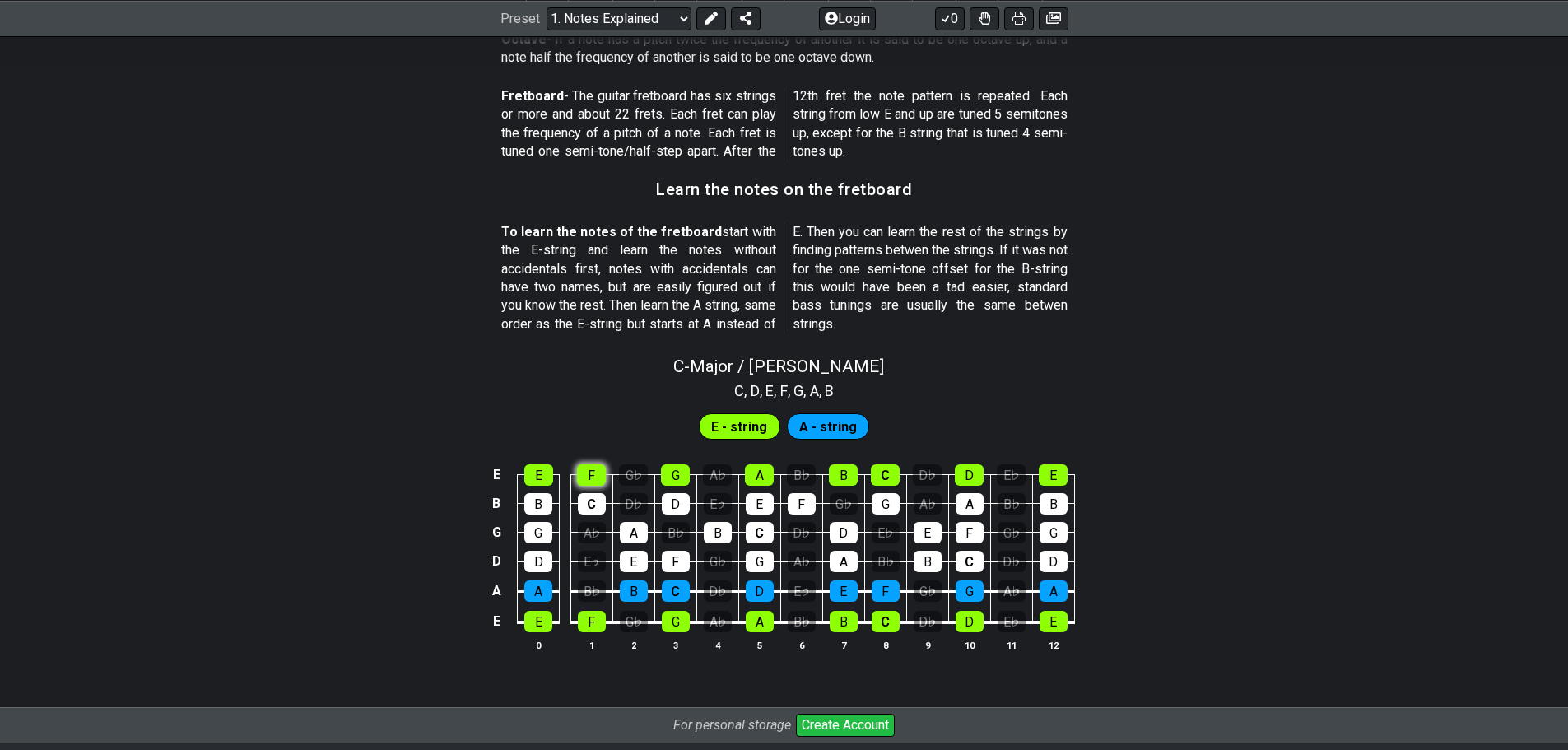
click at [594, 472] on div "F" at bounding box center [590, 475] width 28 height 22
click at [543, 469] on div "E" at bounding box center [538, 475] width 28 height 22
click at [681, 475] on div "G" at bounding box center [675, 475] width 28 height 22
click at [755, 478] on div "A" at bounding box center [759, 475] width 28 height 22
